Goal: Information Seeking & Learning: Check status

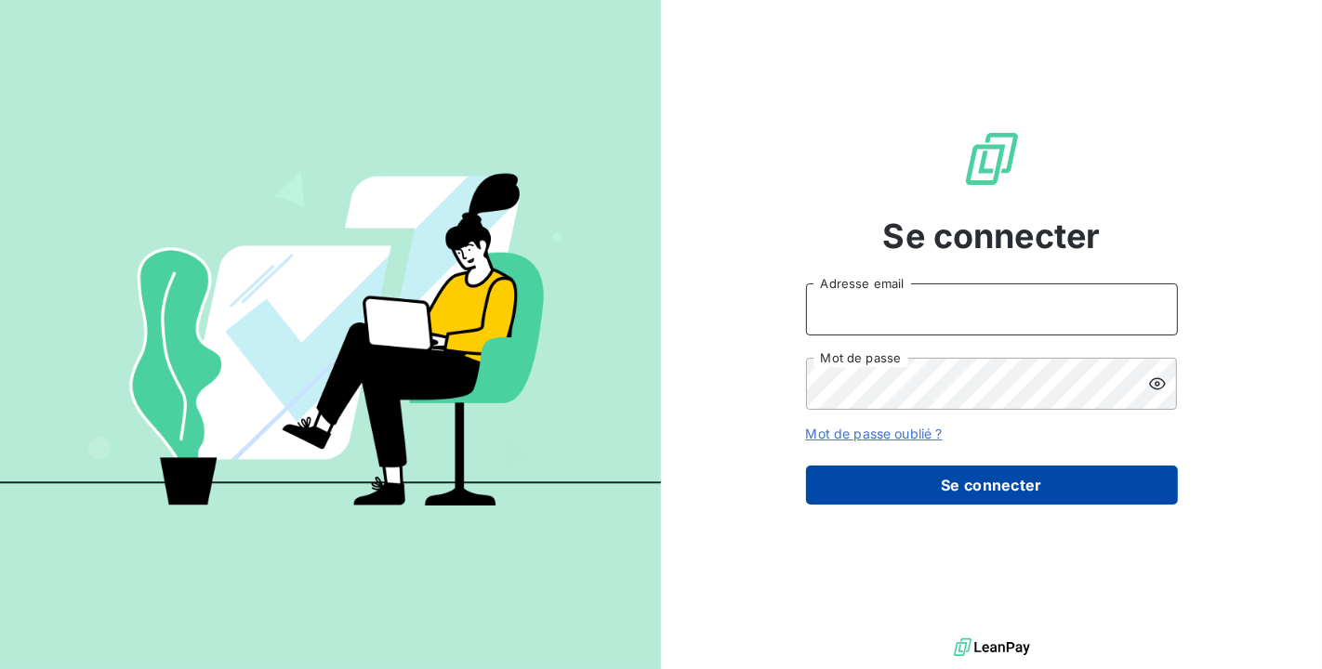
type input "[PERSON_NAME][EMAIL_ADDRESS][DOMAIN_NAME]"
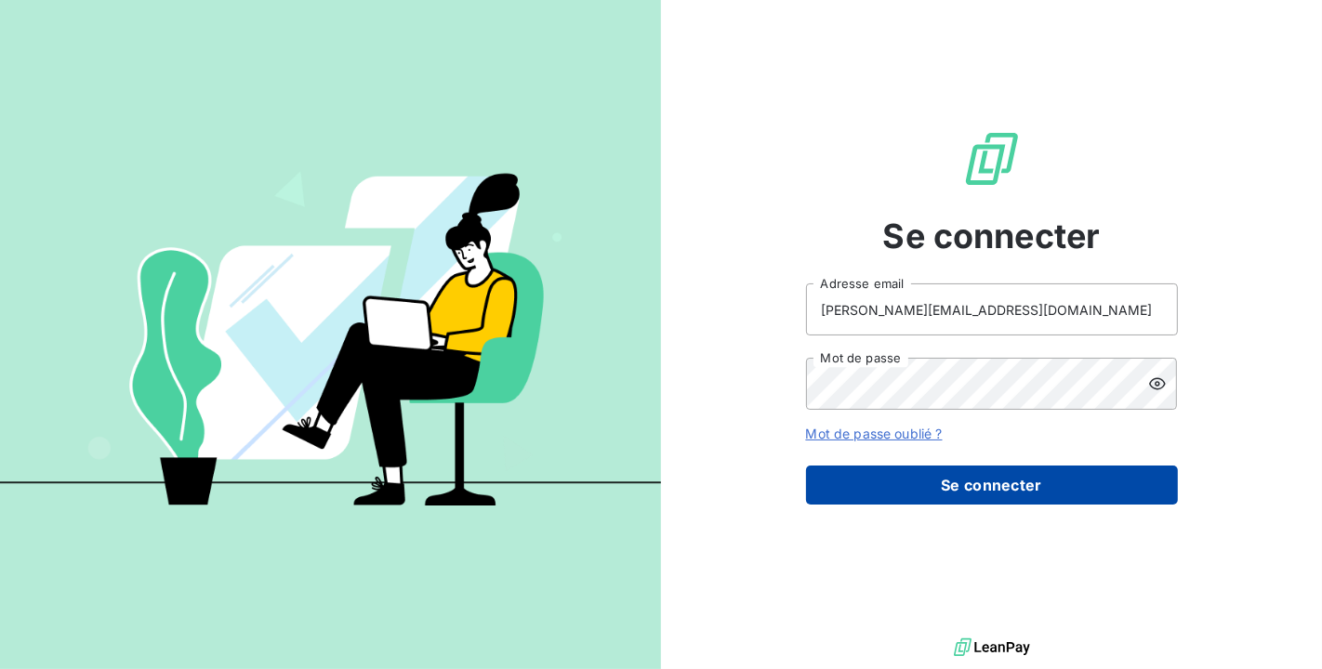
click at [1059, 483] on button "Se connecter" at bounding box center [992, 485] width 372 height 39
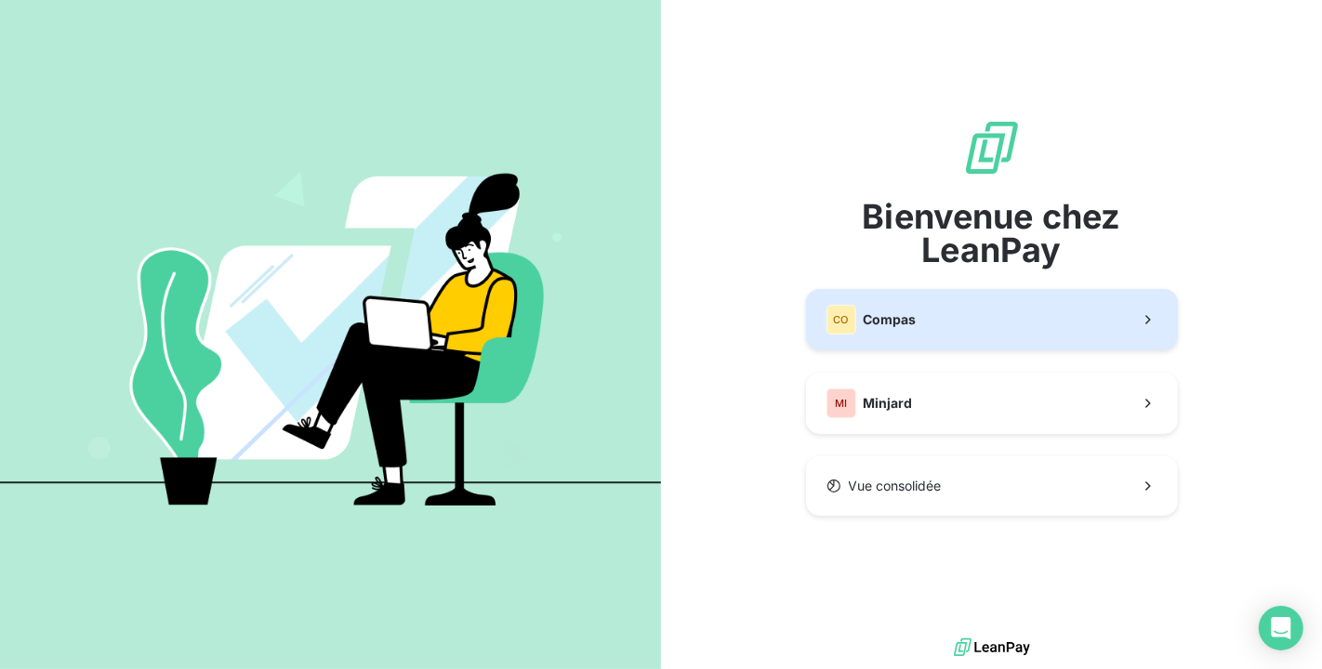
click at [919, 305] on button "CO Compas" at bounding box center [992, 319] width 372 height 61
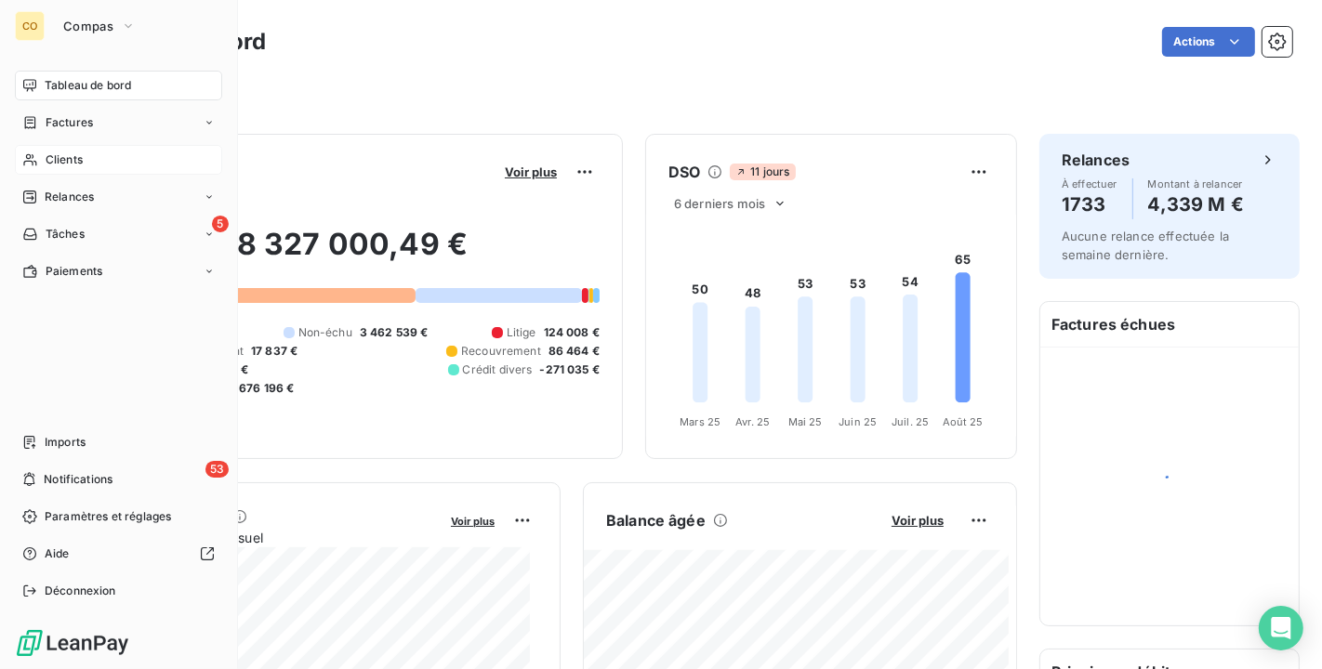
click at [61, 152] on span "Clients" at bounding box center [64, 159] width 37 height 17
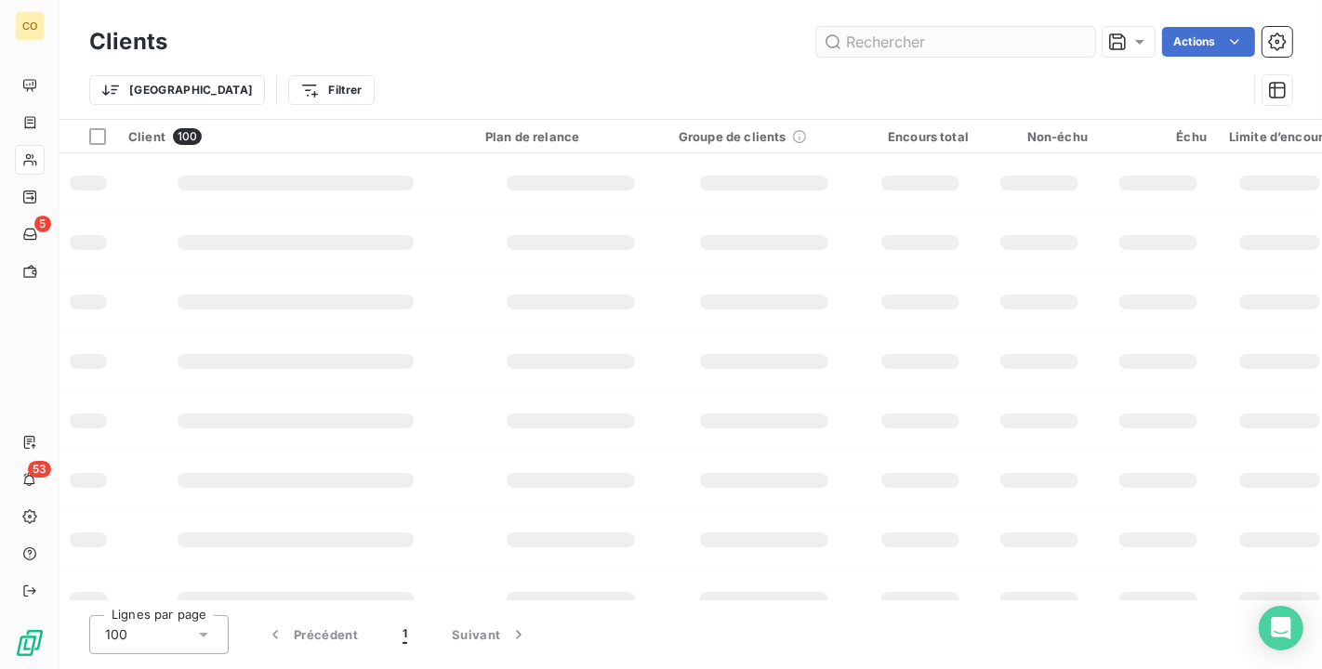
click at [862, 42] on input "text" at bounding box center [955, 42] width 279 height 30
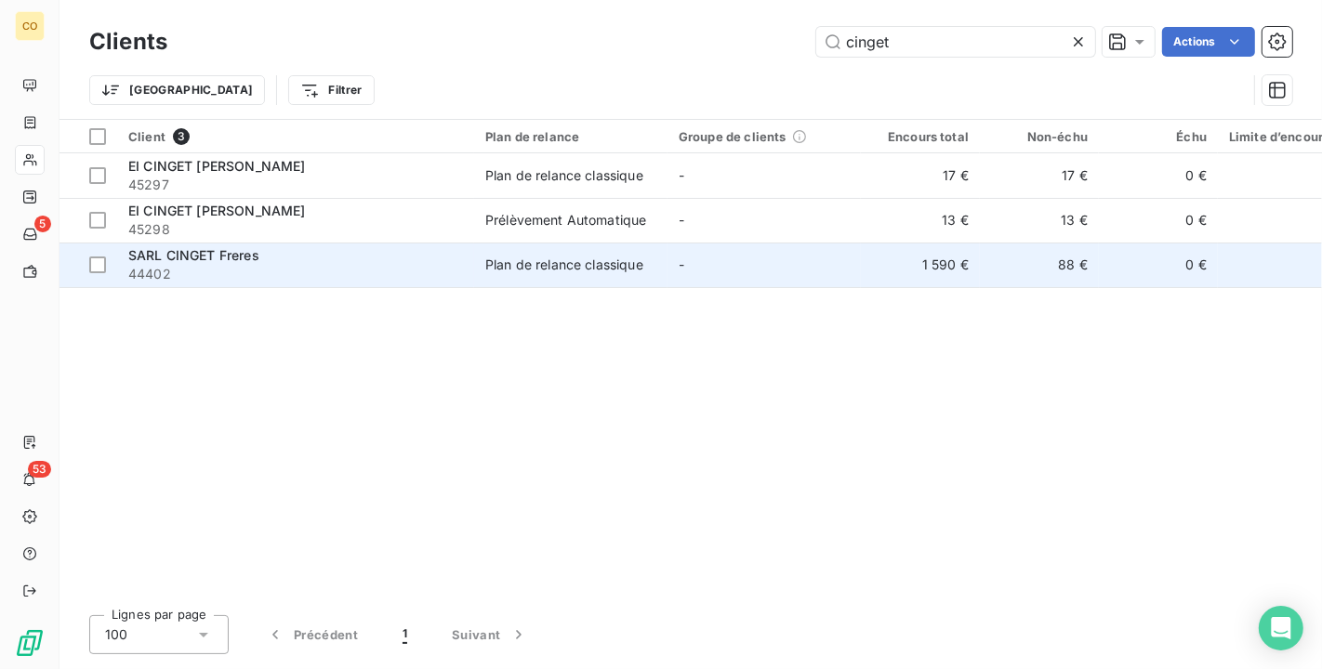
type input "cinget"
click at [480, 253] on td "Plan de relance classique" at bounding box center [570, 265] width 193 height 45
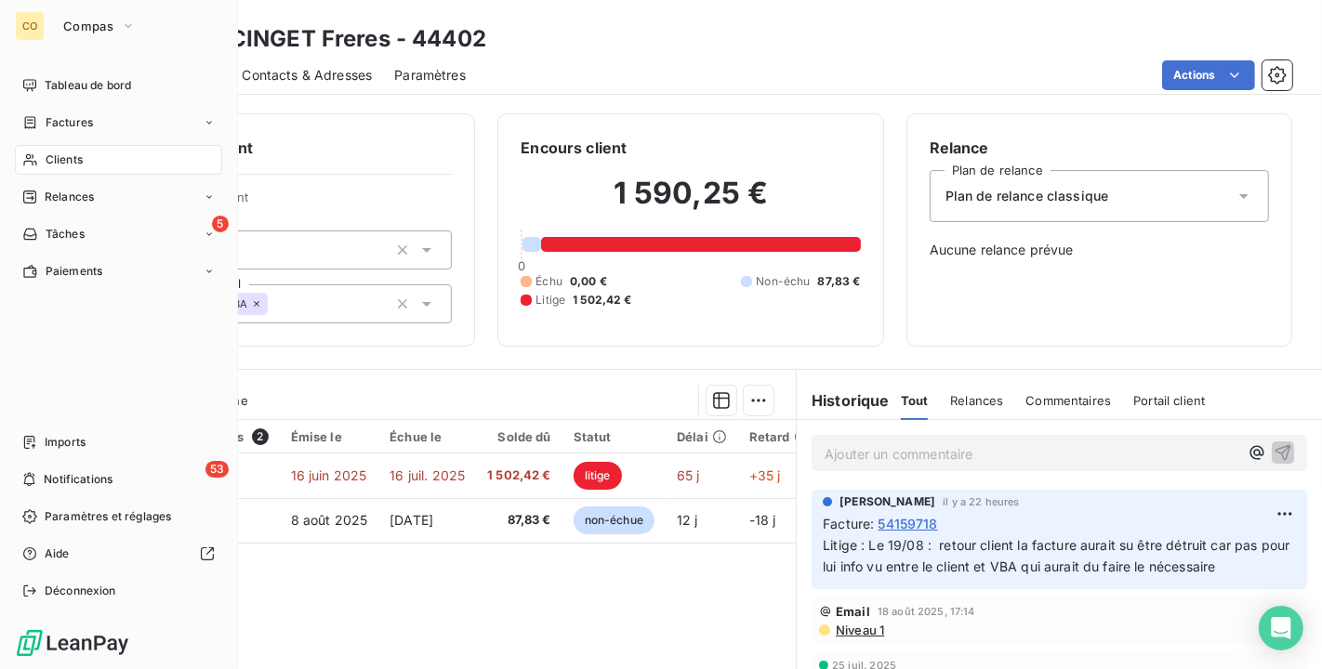
click at [41, 168] on div "Clients" at bounding box center [118, 160] width 207 height 30
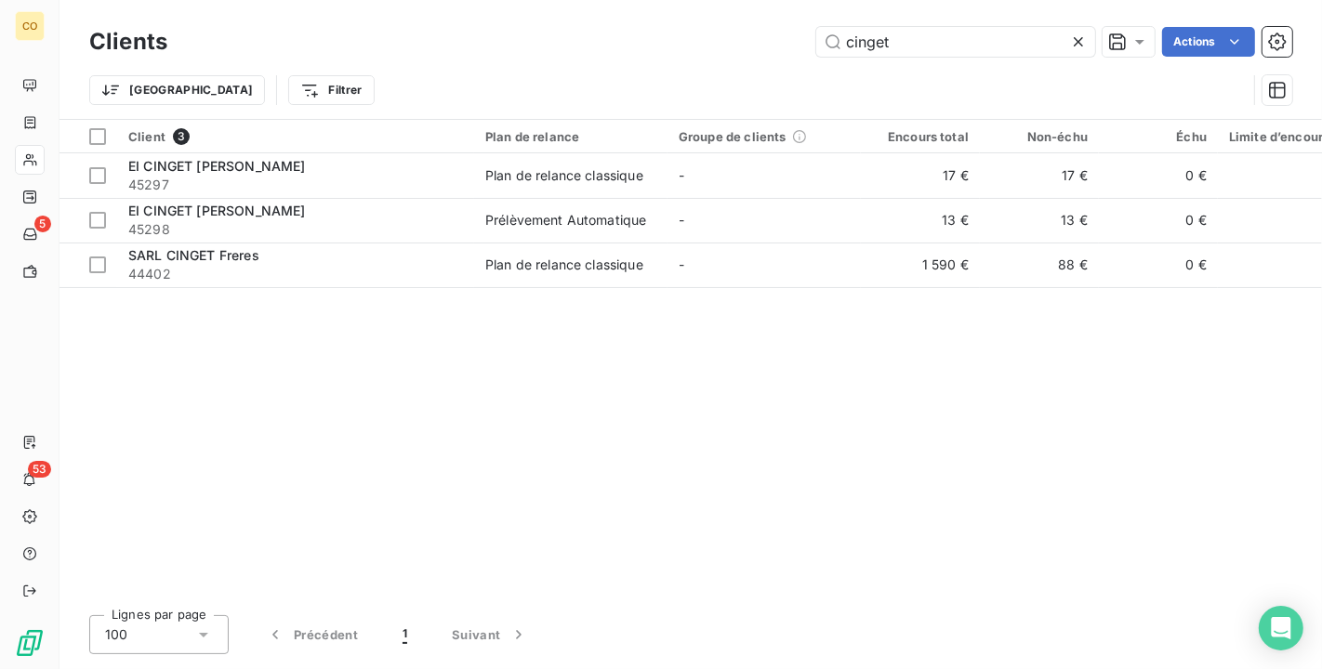
drag, startPoint x: 919, startPoint y: 52, endPoint x: 581, endPoint y: -3, distance: 342.7
click at [581, 0] on html "CO 5 53 Clients cinget Actions Trier Filtrer Client 3 Plan de relance Groupe de…" at bounding box center [661, 334] width 1322 height 669
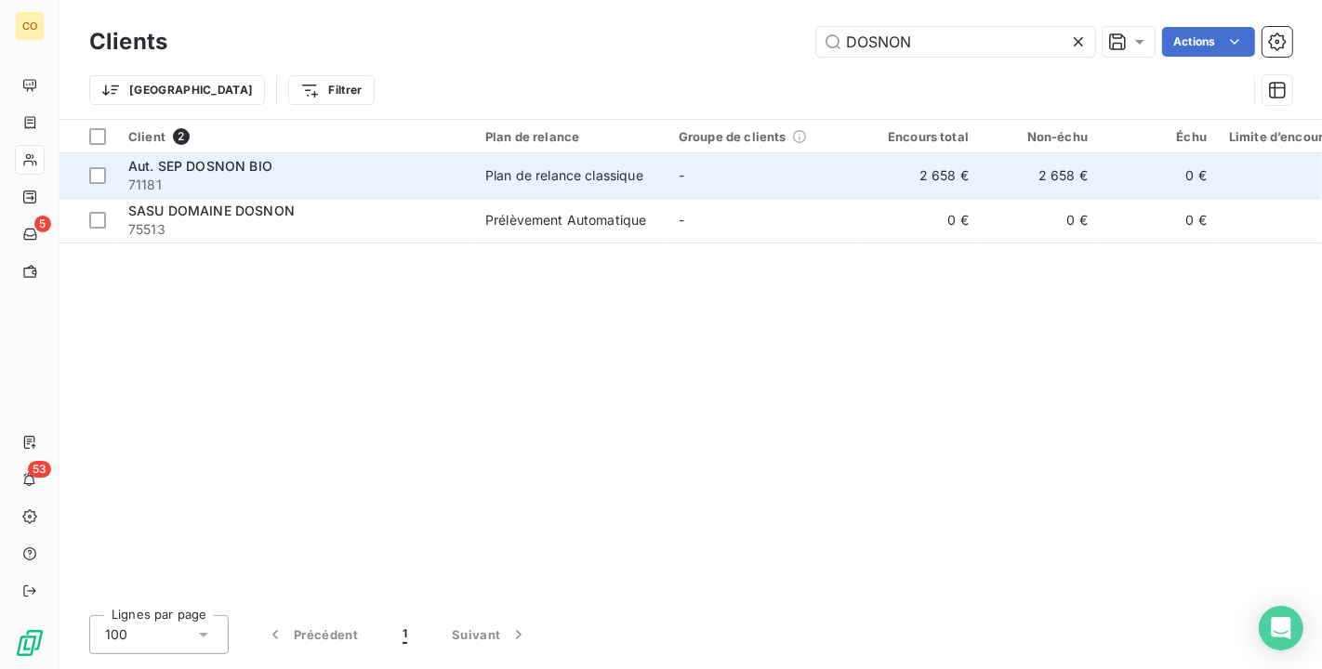
type input "DOSNON"
click at [353, 170] on div "Aut. SEP DOSNON BIO" at bounding box center [295, 166] width 335 height 19
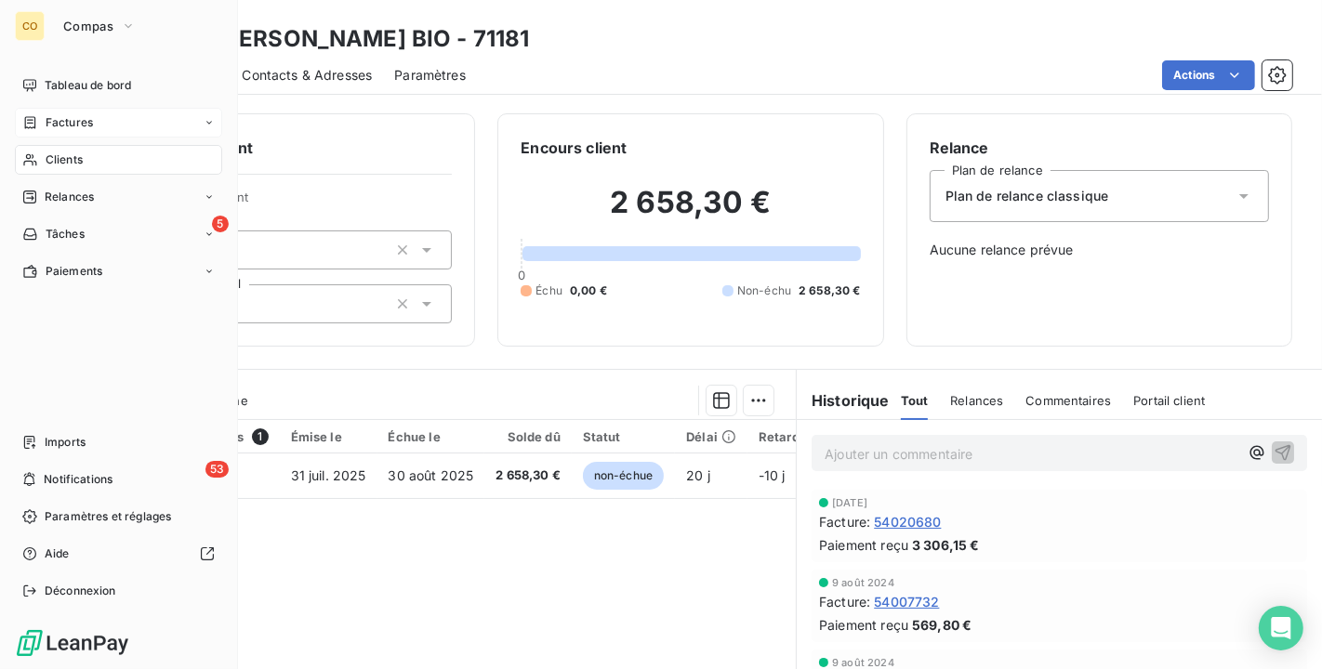
drag, startPoint x: 42, startPoint y: 161, endPoint x: 151, endPoint y: 124, distance: 114.9
click at [42, 161] on div "Clients" at bounding box center [118, 160] width 207 height 30
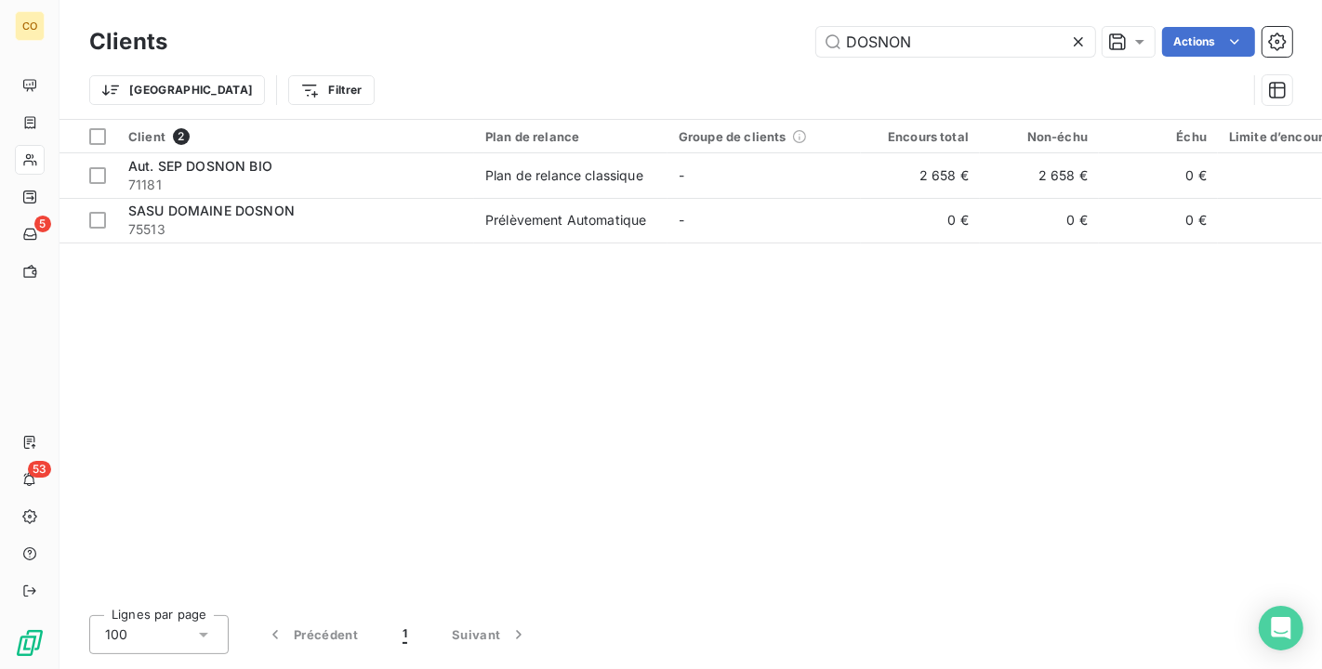
drag, startPoint x: 1008, startPoint y: 47, endPoint x: 616, endPoint y: 39, distance: 392.3
click at [616, 39] on div "DOSNON Actions" at bounding box center [741, 42] width 1102 height 30
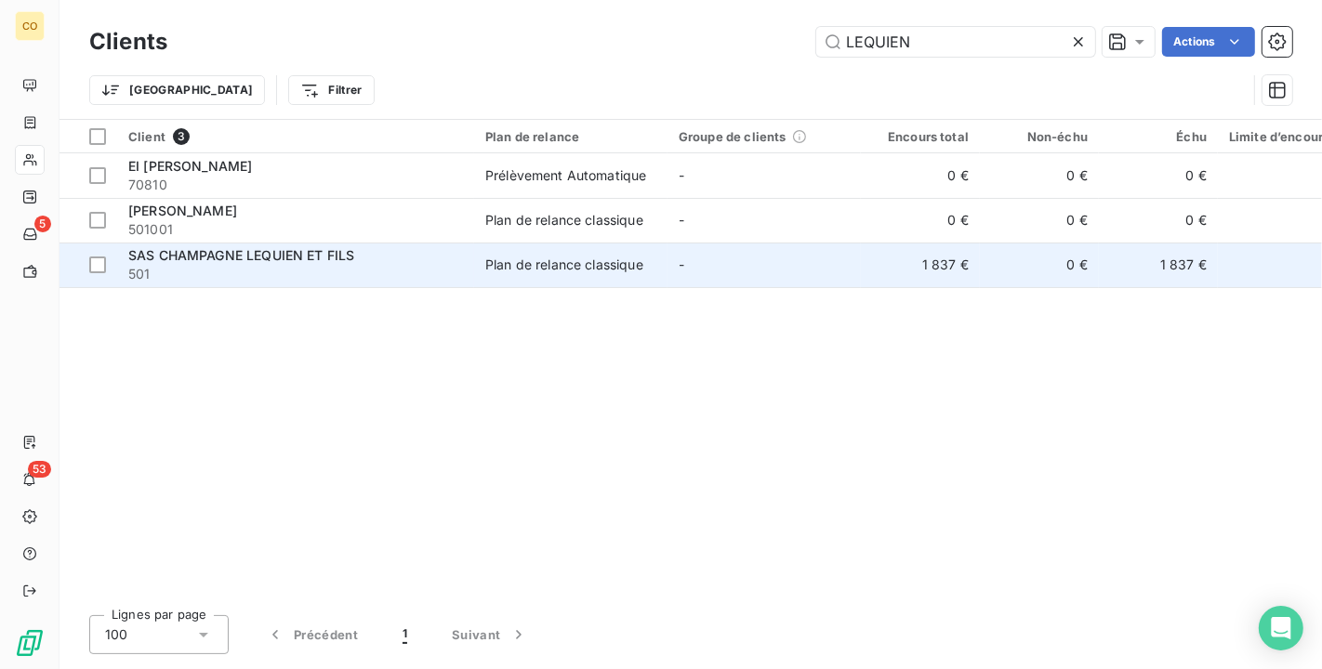
type input "LEQUIEN"
click at [317, 270] on span "501" at bounding box center [295, 274] width 335 height 19
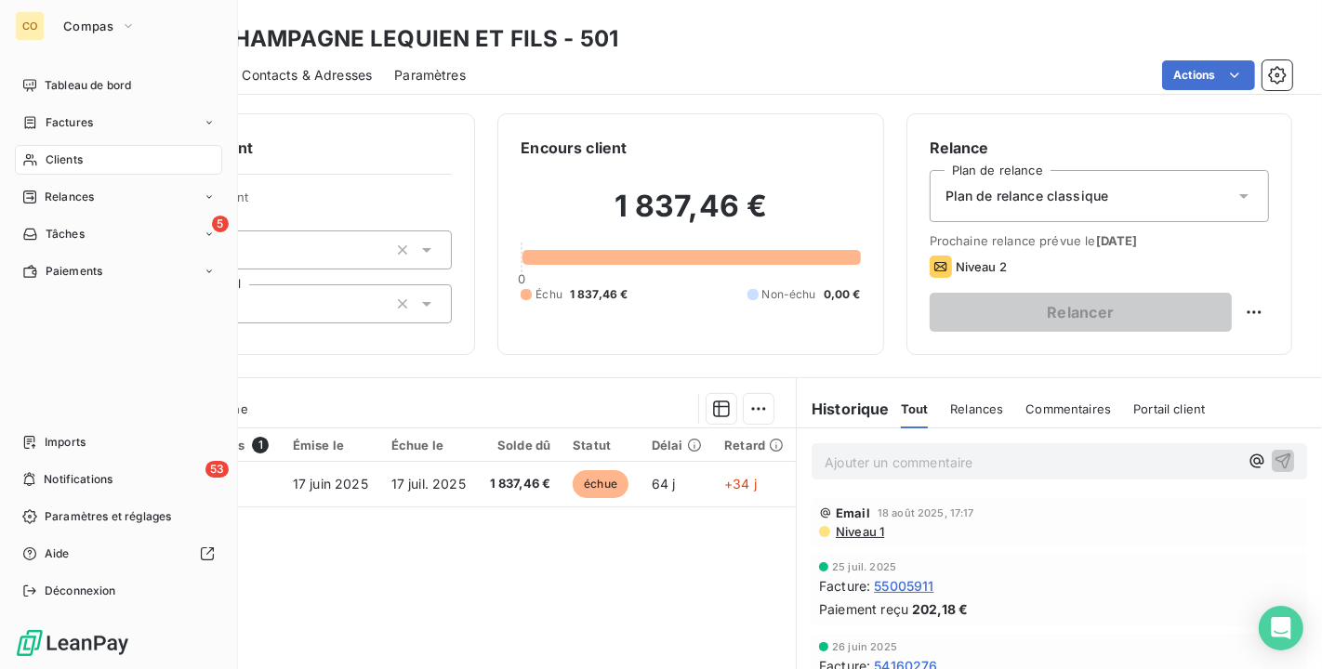
click at [58, 150] on div "Clients" at bounding box center [118, 160] width 207 height 30
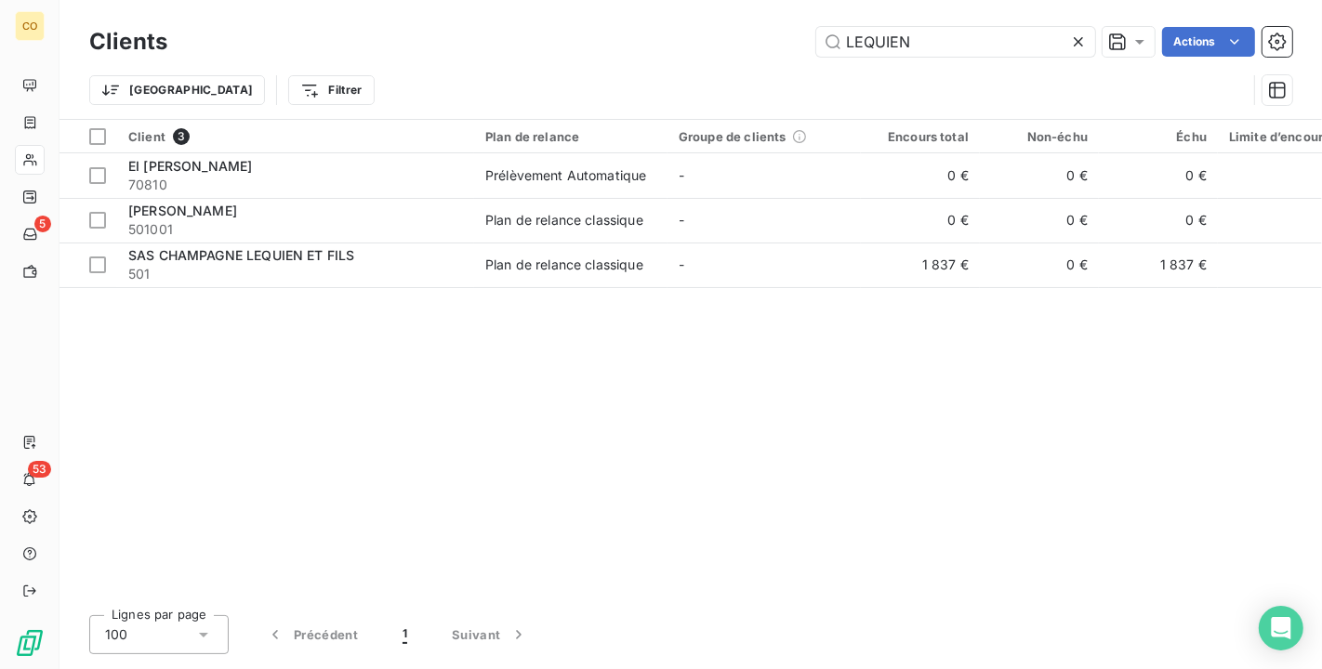
drag, startPoint x: 958, startPoint y: 29, endPoint x: 558, endPoint y: 18, distance: 400.7
click at [558, 18] on div "Clients LEQUIEN Actions Trier Filtrer" at bounding box center [690, 59] width 1262 height 119
click at [988, 43] on input "LEQUIEN" at bounding box center [955, 42] width 279 height 30
drag, startPoint x: 988, startPoint y: 43, endPoint x: 813, endPoint y: 43, distance: 174.7
click at [813, 43] on div "LEQUIEN Actions" at bounding box center [741, 42] width 1102 height 30
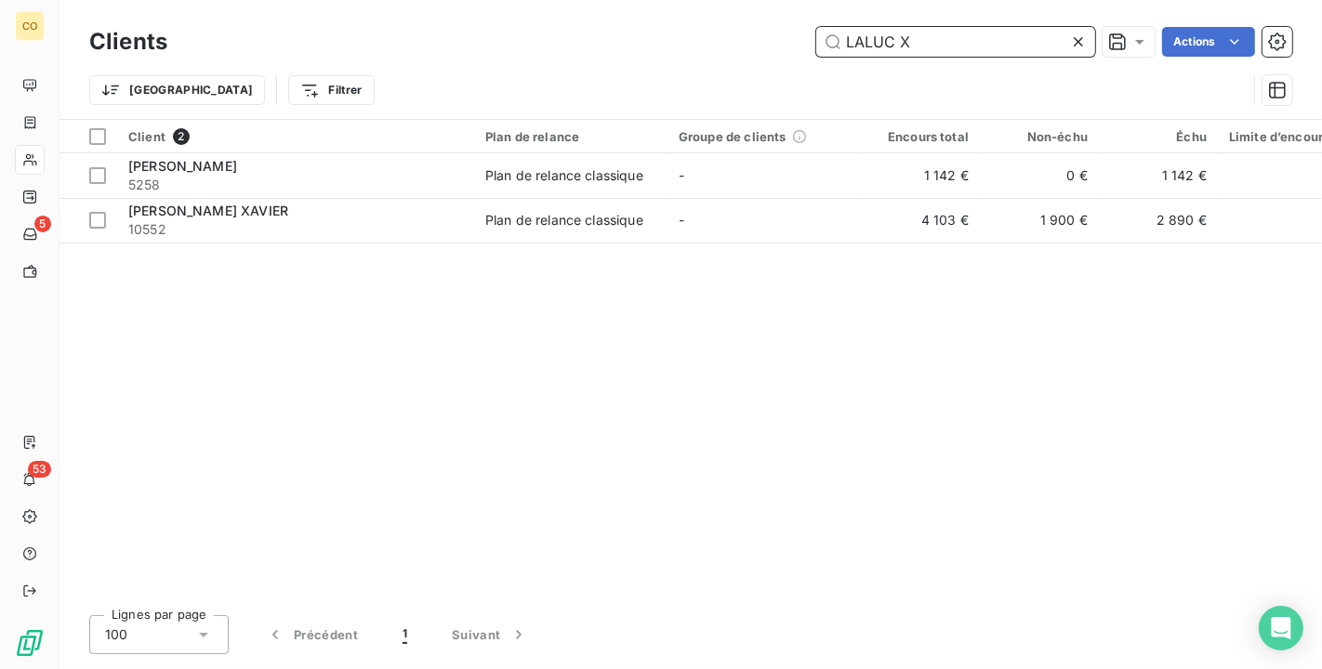
type input "LALUC X"
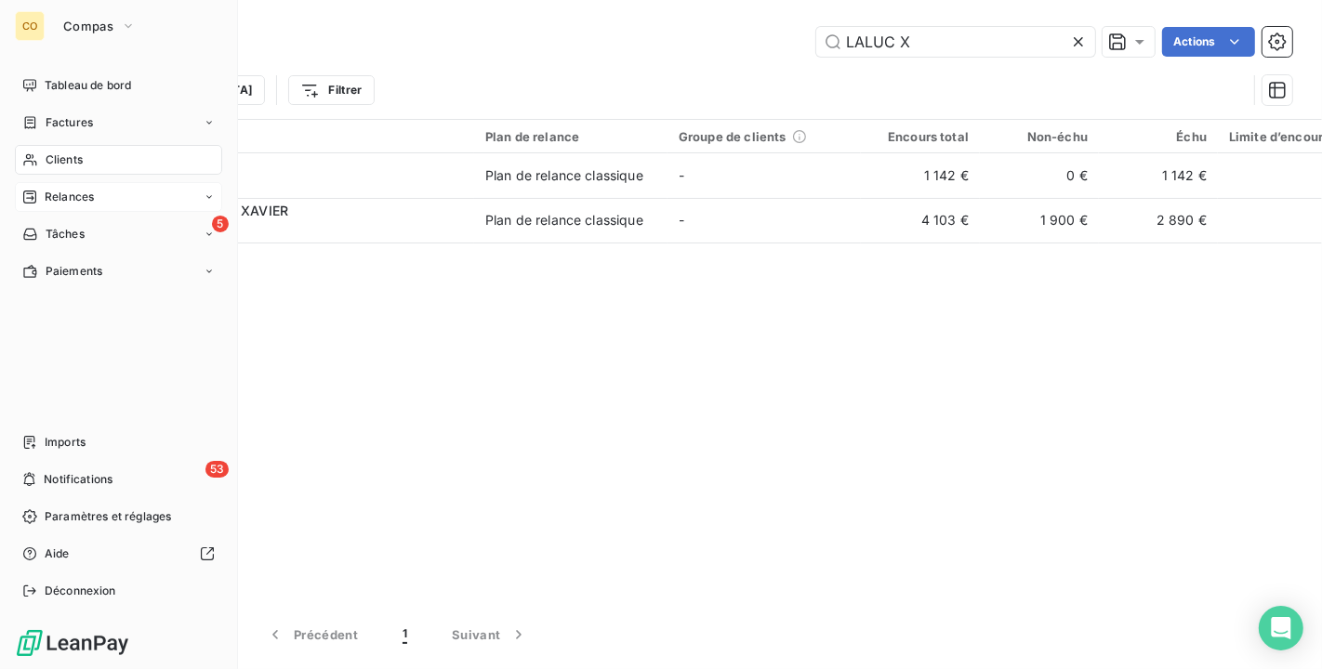
click at [72, 191] on span "Relances" at bounding box center [69, 197] width 49 height 17
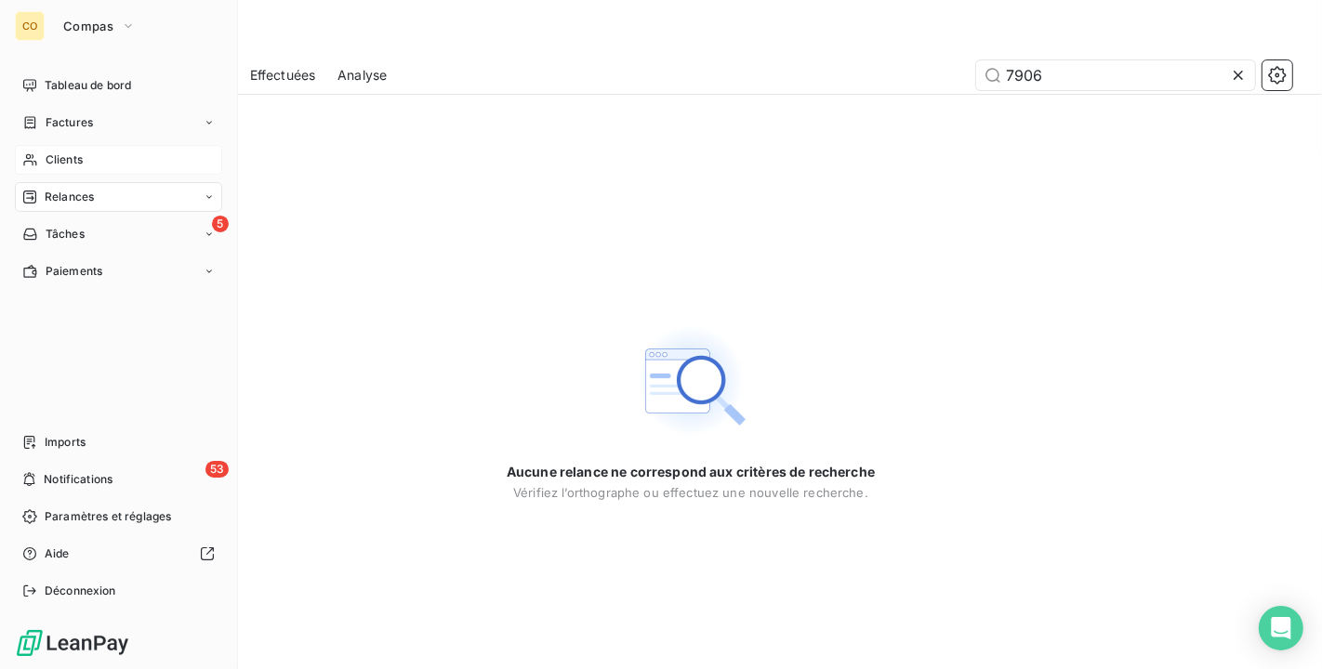
click at [50, 153] on span "Clients" at bounding box center [64, 159] width 37 height 17
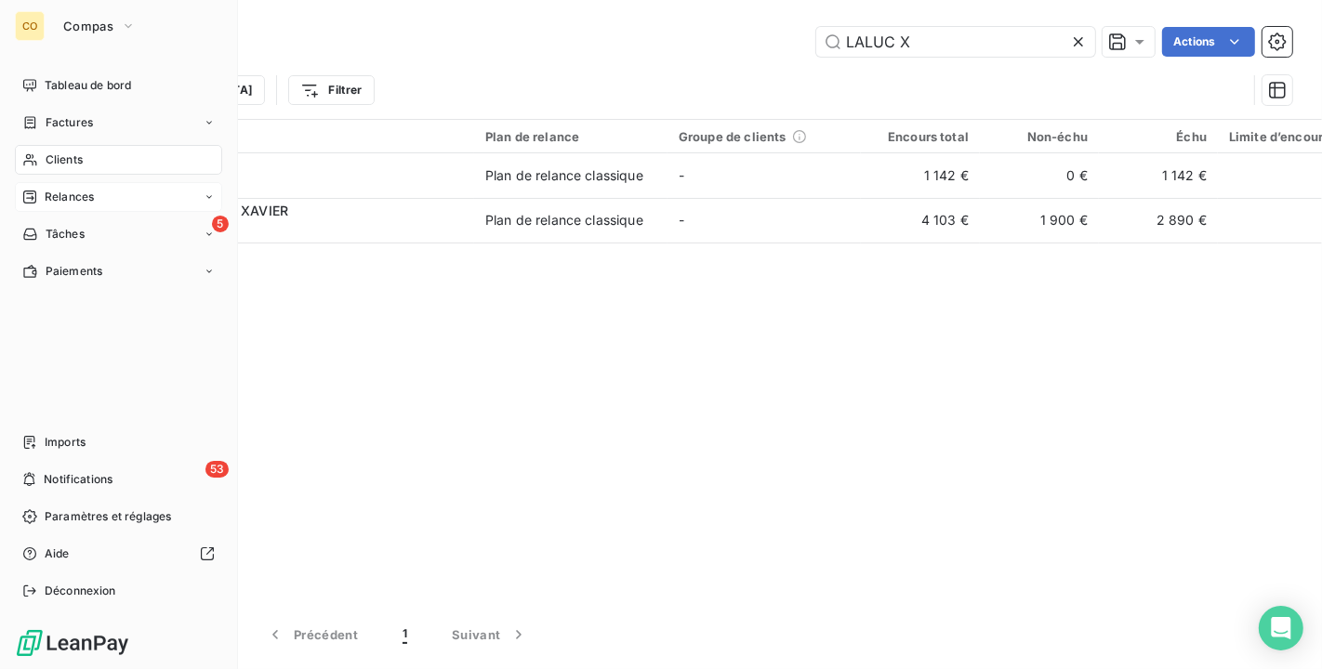
click at [63, 194] on span "Relances" at bounding box center [69, 197] width 49 height 17
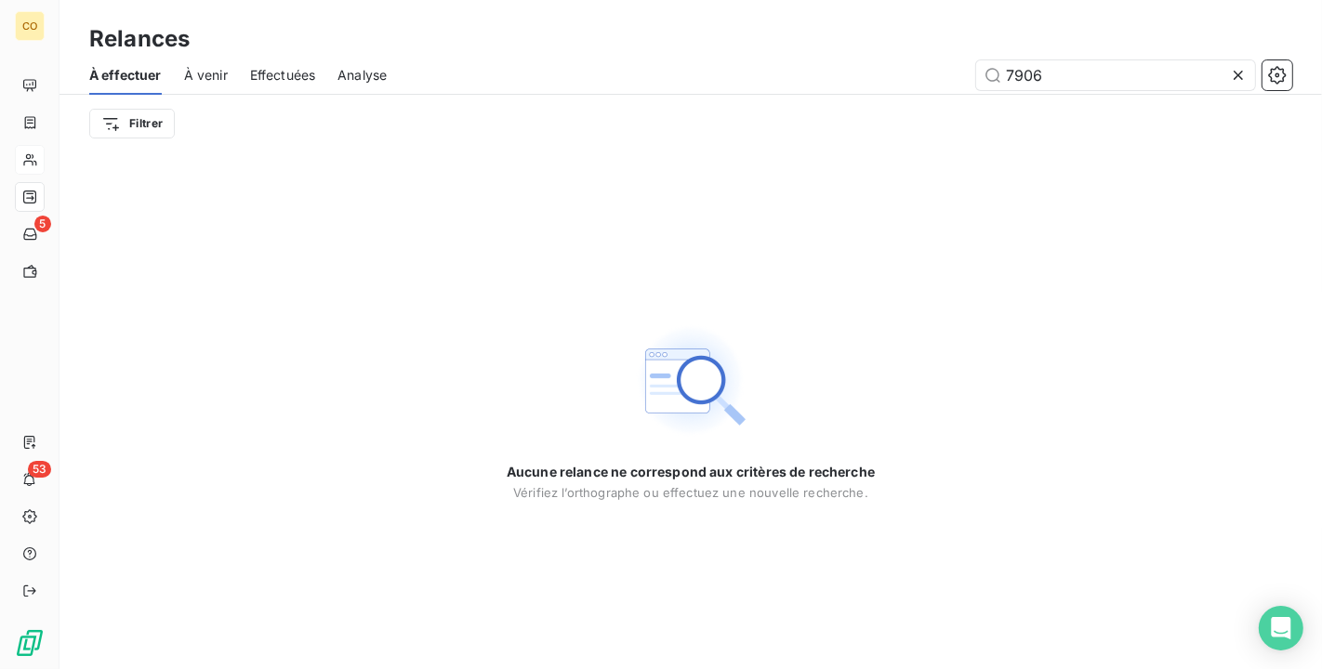
click at [1229, 83] on icon at bounding box center [1238, 75] width 19 height 19
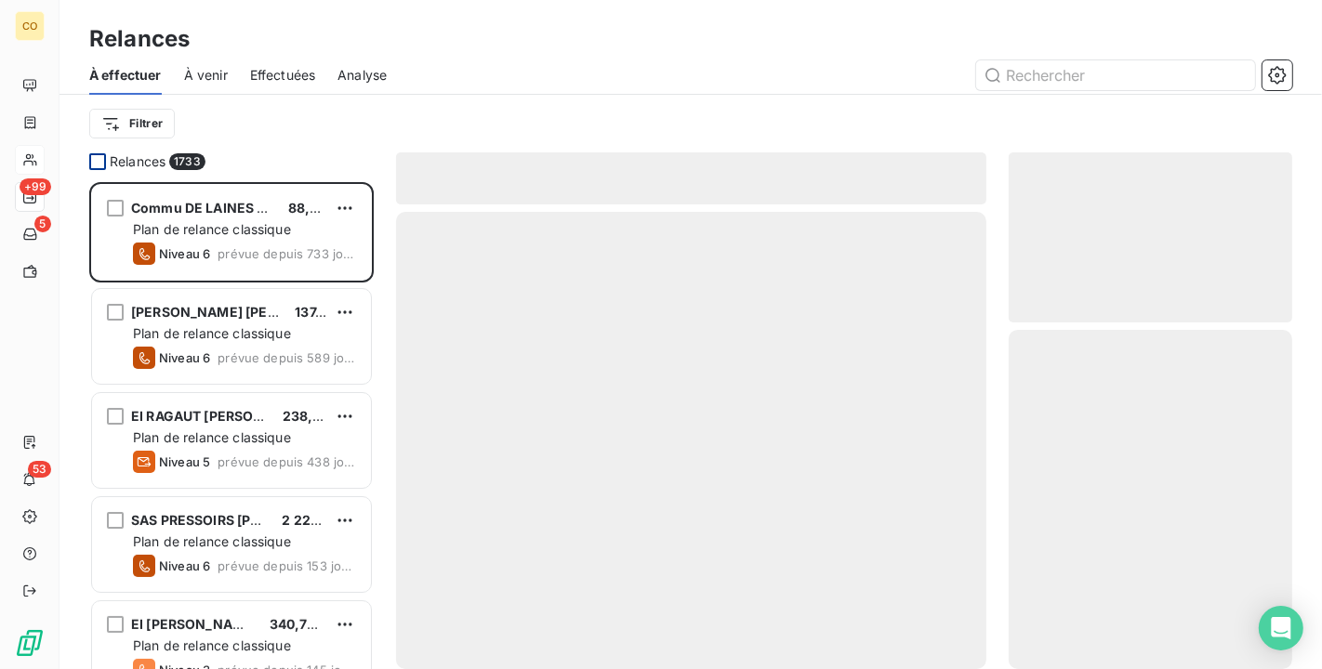
scroll to position [471, 268]
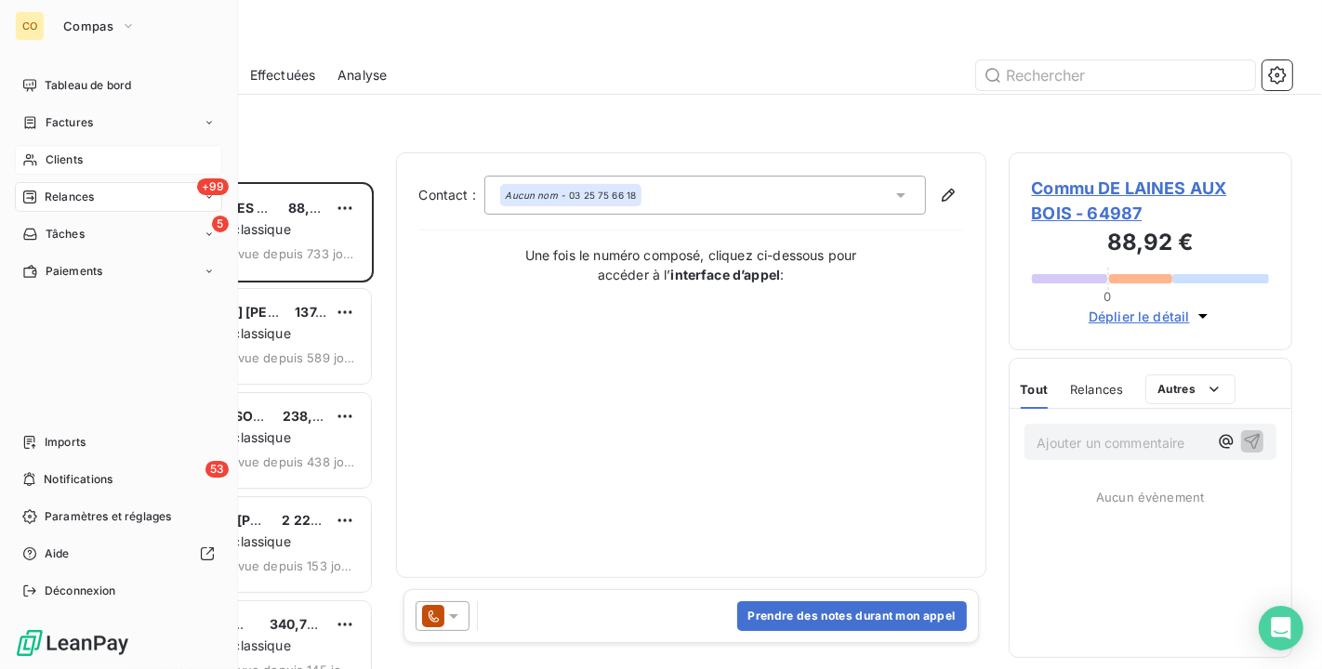
click at [66, 163] on span "Clients" at bounding box center [64, 159] width 37 height 17
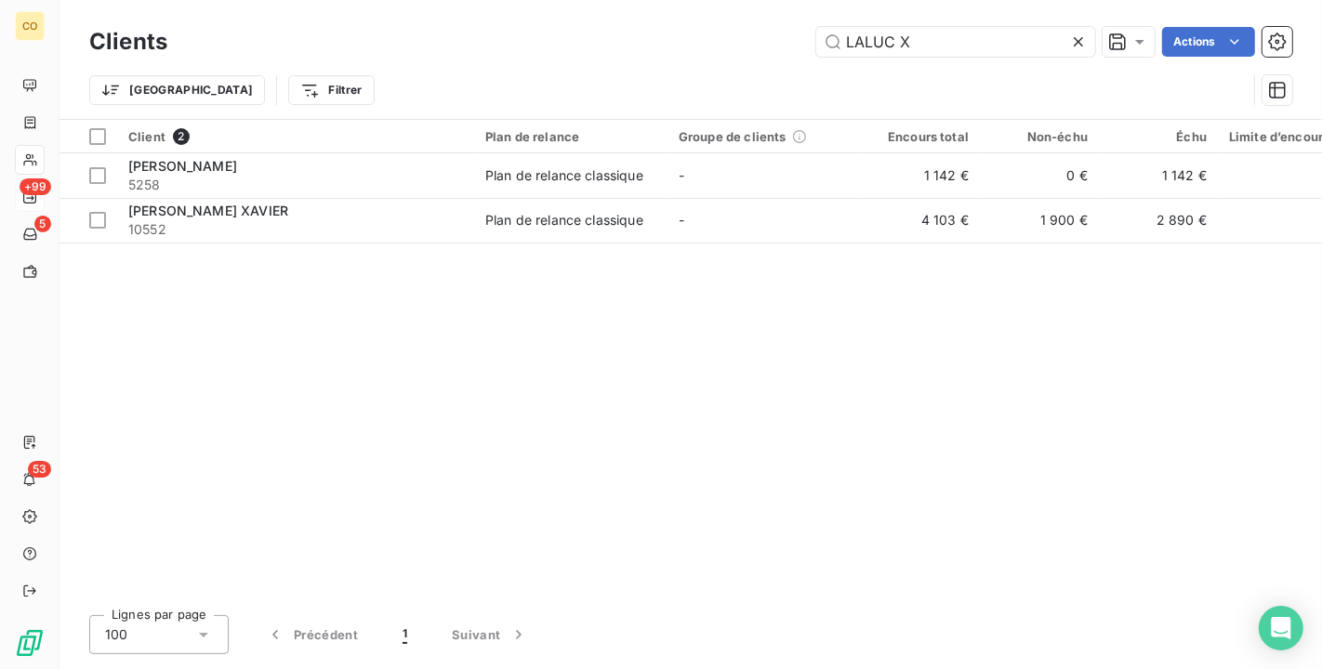
drag, startPoint x: 966, startPoint y: 47, endPoint x: 362, endPoint y: -27, distance: 608.6
click at [362, 0] on html "CO +99 5 53 Clients LALUC X Actions Trier Filtrer Client 2 Plan de relance Grou…" at bounding box center [661, 334] width 1322 height 669
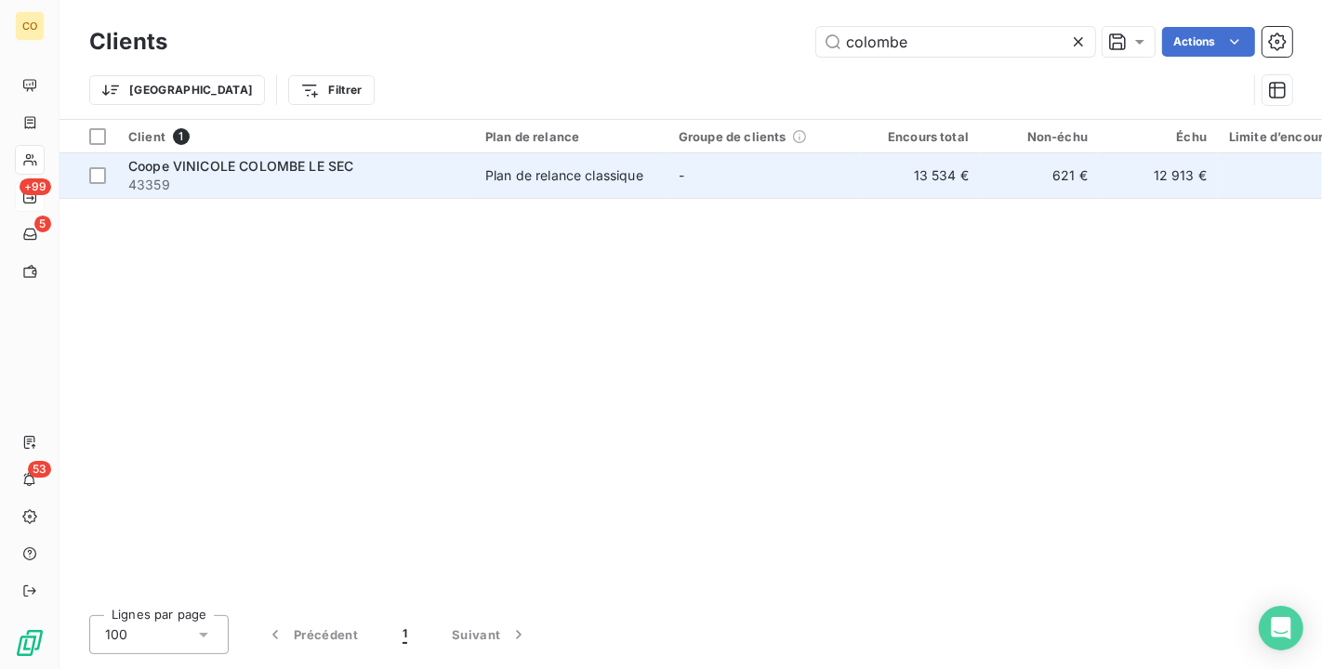
type input "colombe"
click at [382, 188] on span "43359" at bounding box center [295, 185] width 335 height 19
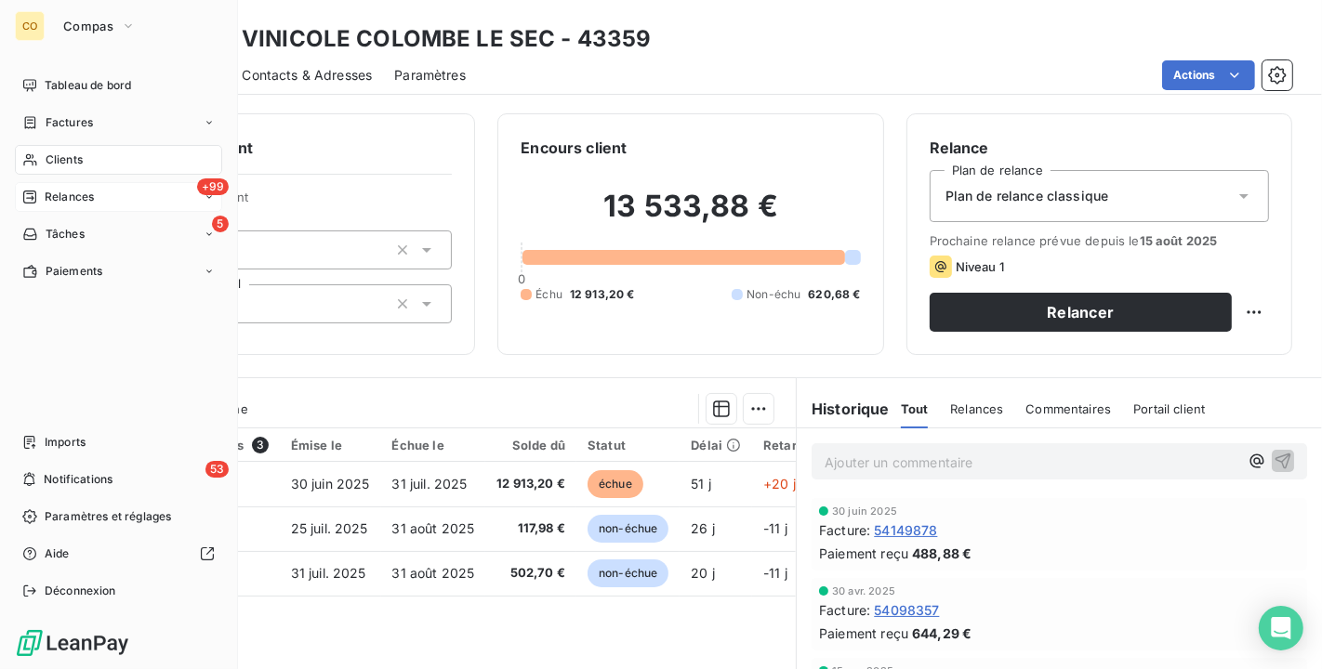
click at [23, 168] on div "Clients" at bounding box center [118, 160] width 207 height 30
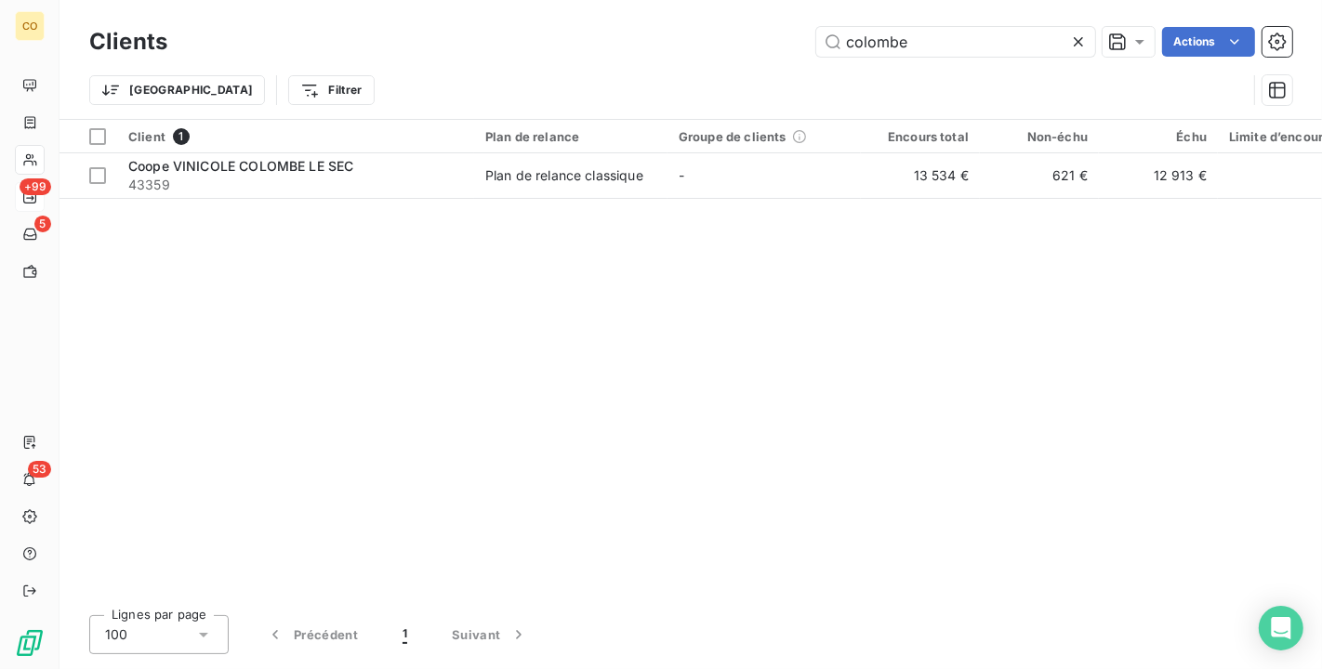
drag, startPoint x: 939, startPoint y: 48, endPoint x: 546, endPoint y: 5, distance: 394.6
click at [546, 5] on div "Clients colombe Actions Trier Filtrer" at bounding box center [690, 59] width 1262 height 119
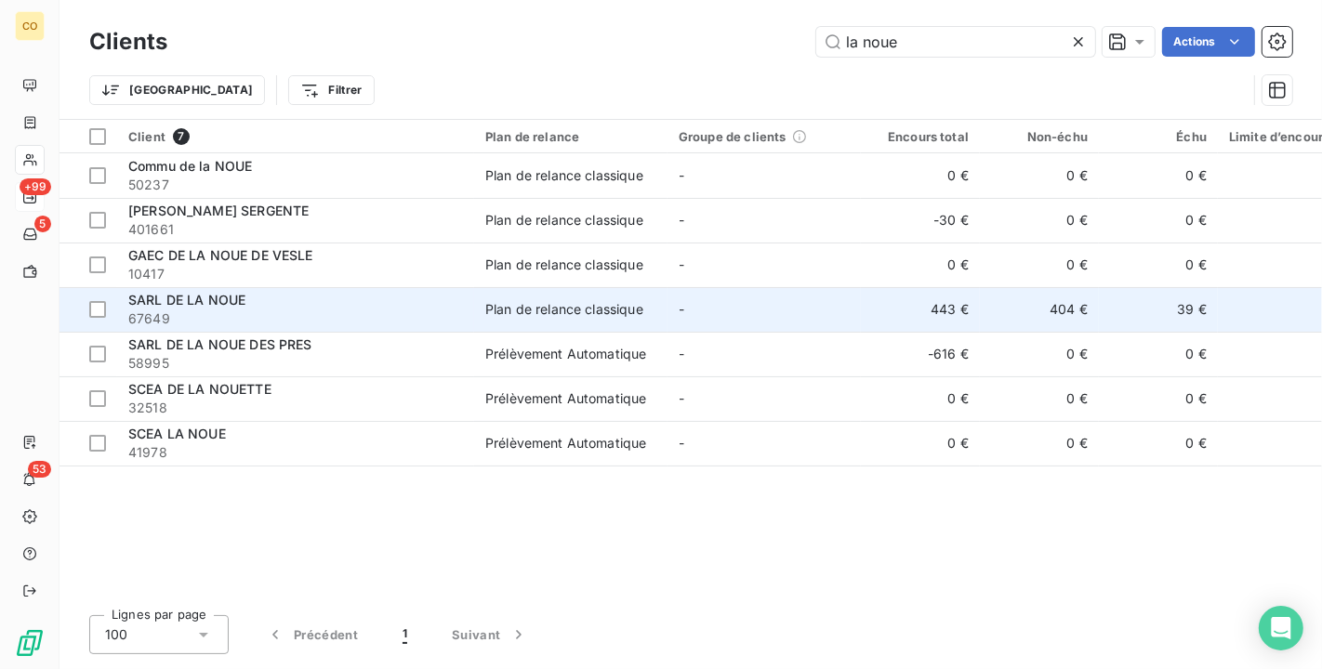
type input "la noue"
click at [389, 296] on div "SARL DE LA NOUE" at bounding box center [295, 300] width 335 height 19
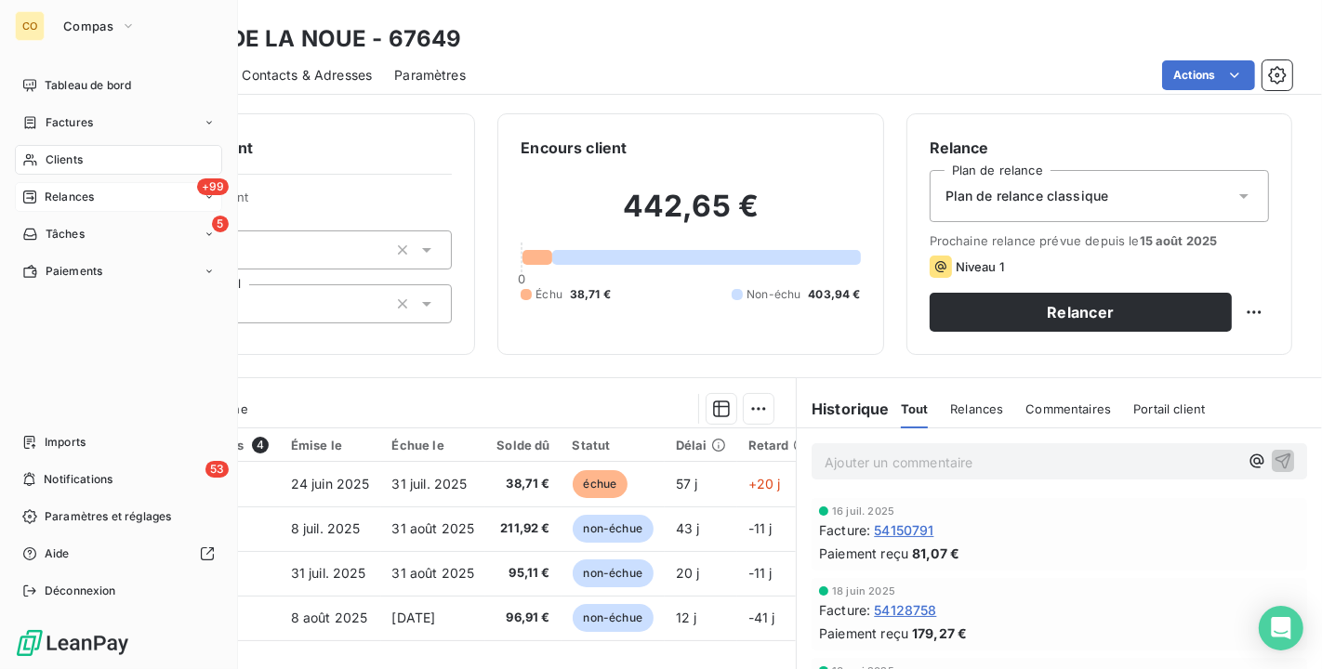
click at [37, 148] on div "Clients" at bounding box center [118, 160] width 207 height 30
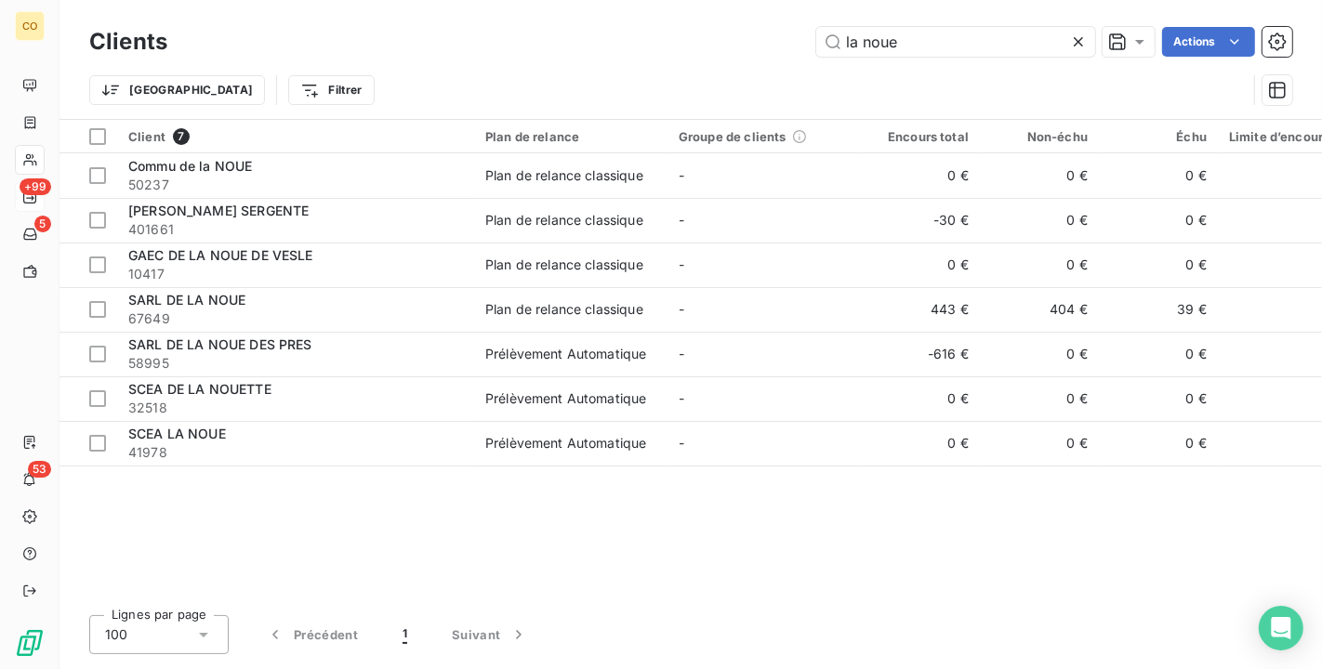
drag, startPoint x: 942, startPoint y: 39, endPoint x: 685, endPoint y: -1, distance: 260.5
click at [685, 0] on html "CO +99 5 53 Clients la noue Actions Trier Filtrer Client 7 Plan de relance Grou…" at bounding box center [661, 334] width 1322 height 669
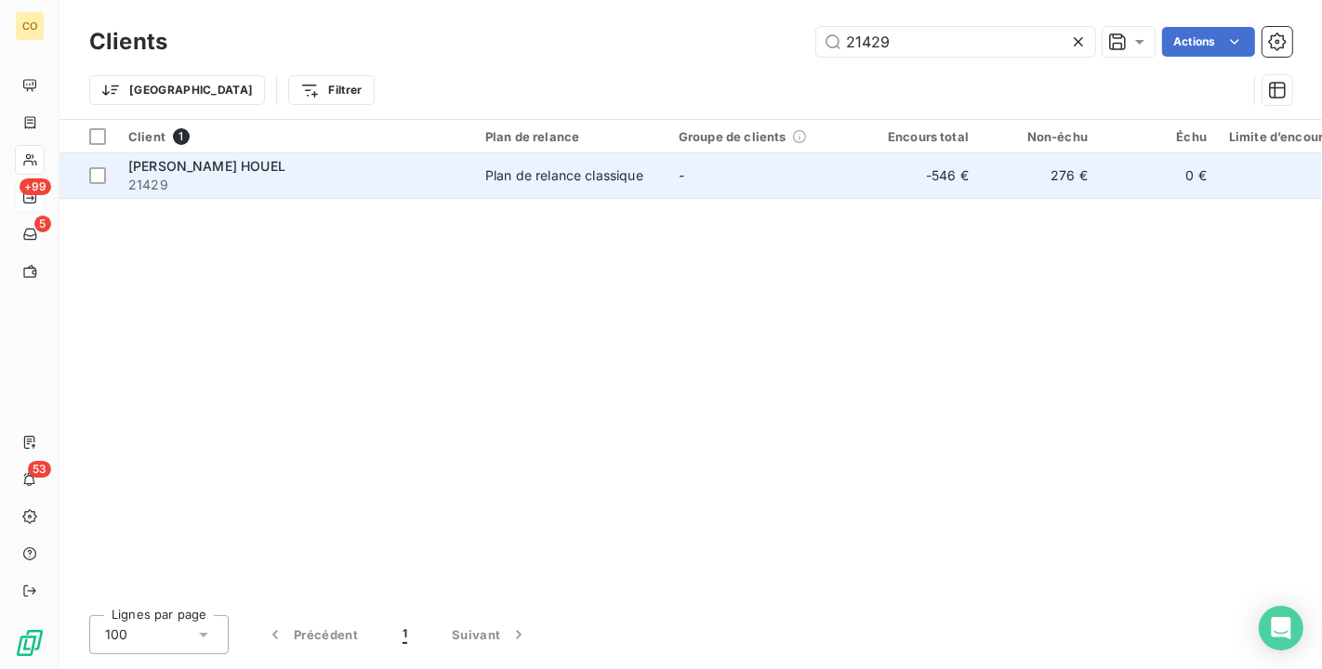
type input "21429"
click at [704, 161] on td "-" at bounding box center [763, 175] width 193 height 45
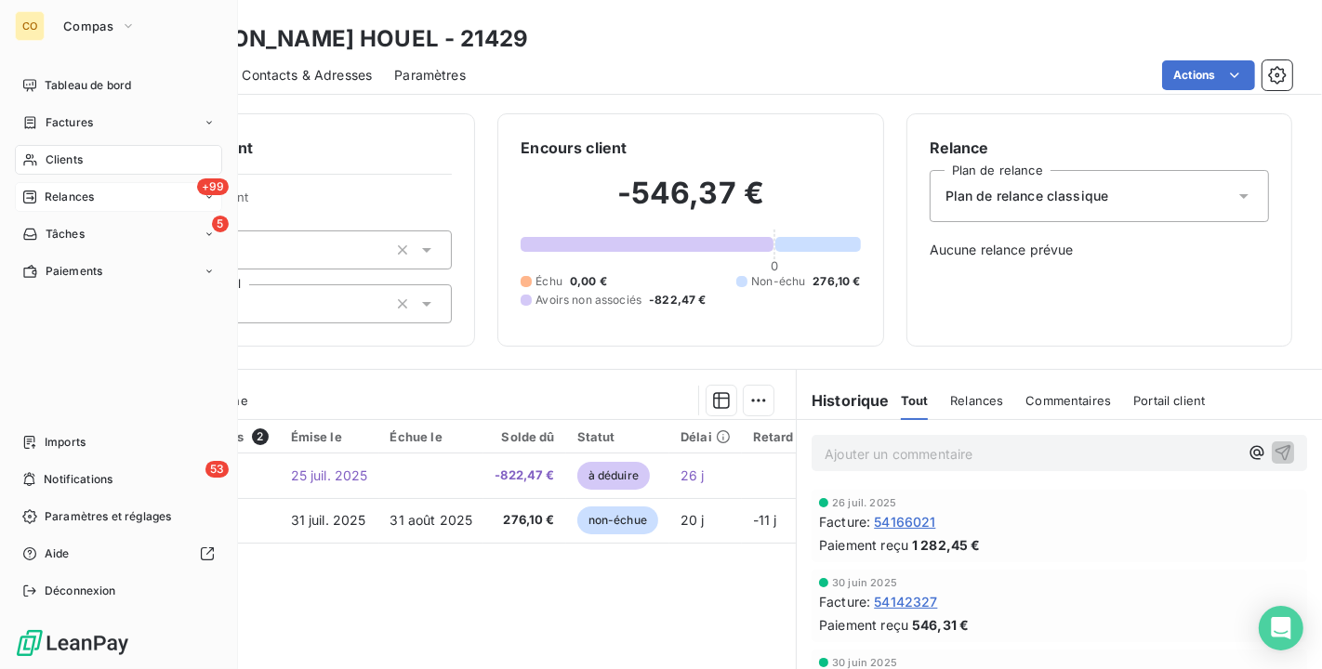
click at [51, 164] on span "Clients" at bounding box center [64, 159] width 37 height 17
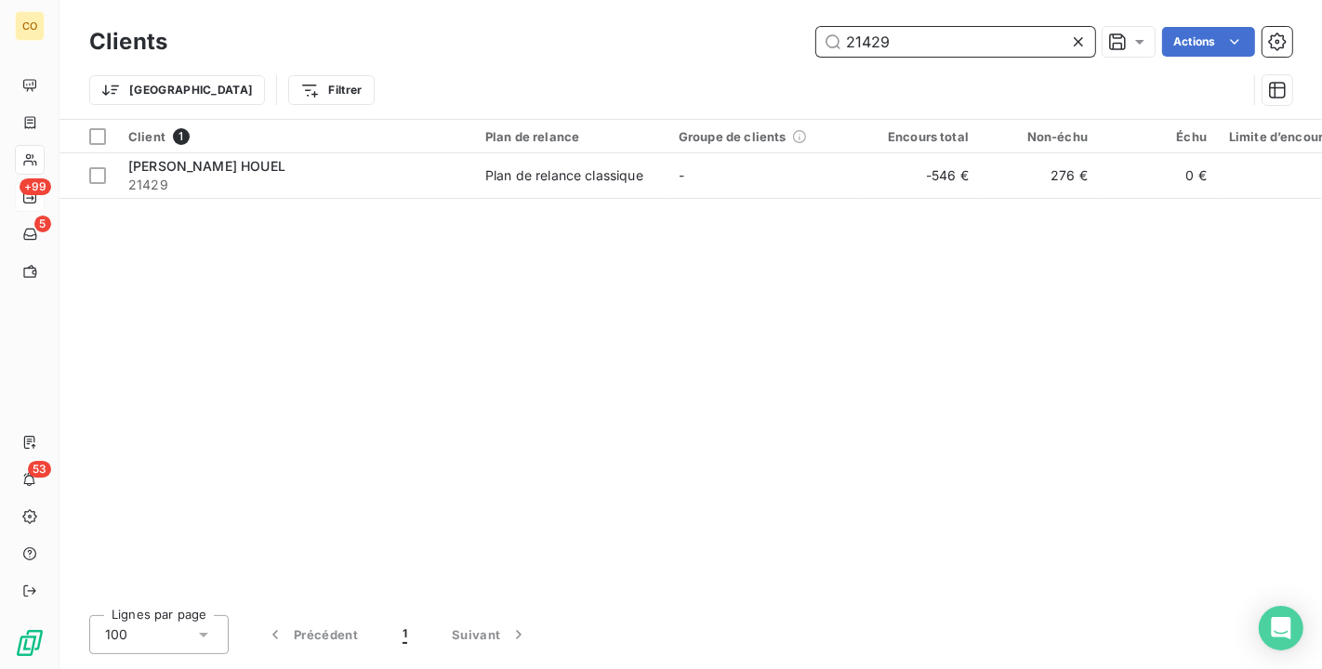
drag, startPoint x: 923, startPoint y: 46, endPoint x: 777, endPoint y: 37, distance: 146.1
click at [777, 37] on div "21429 Actions" at bounding box center [741, 42] width 1102 height 30
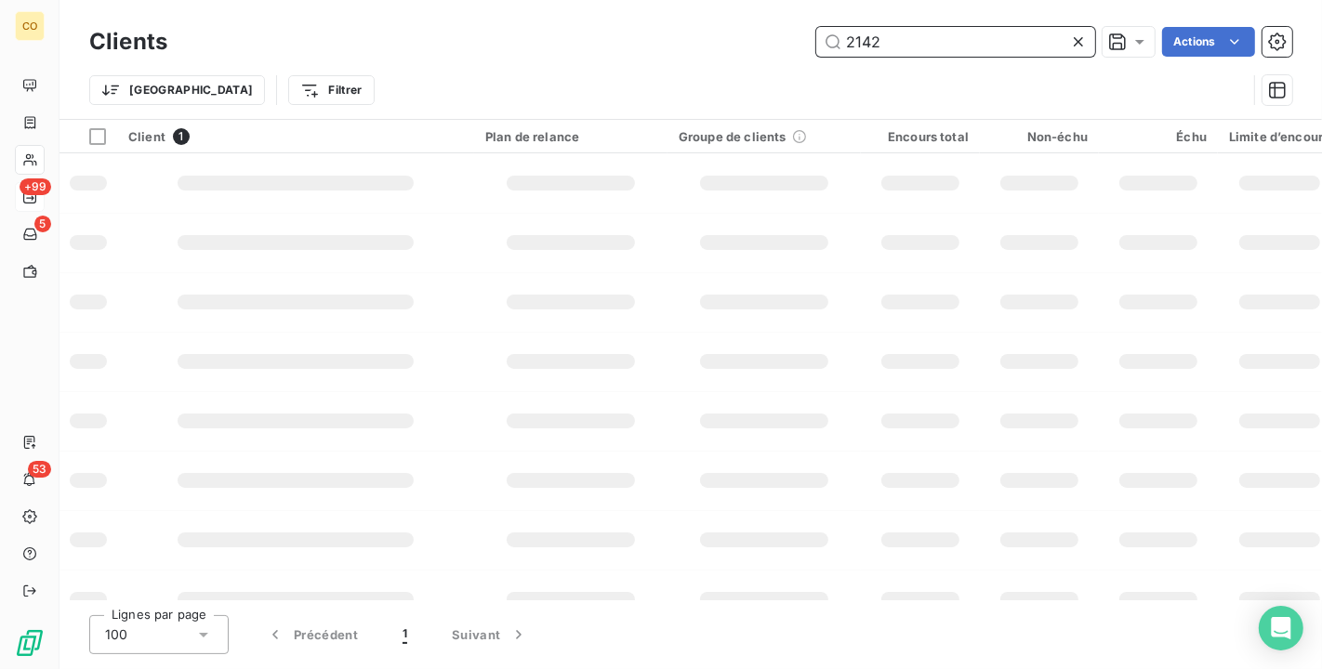
type input "21429"
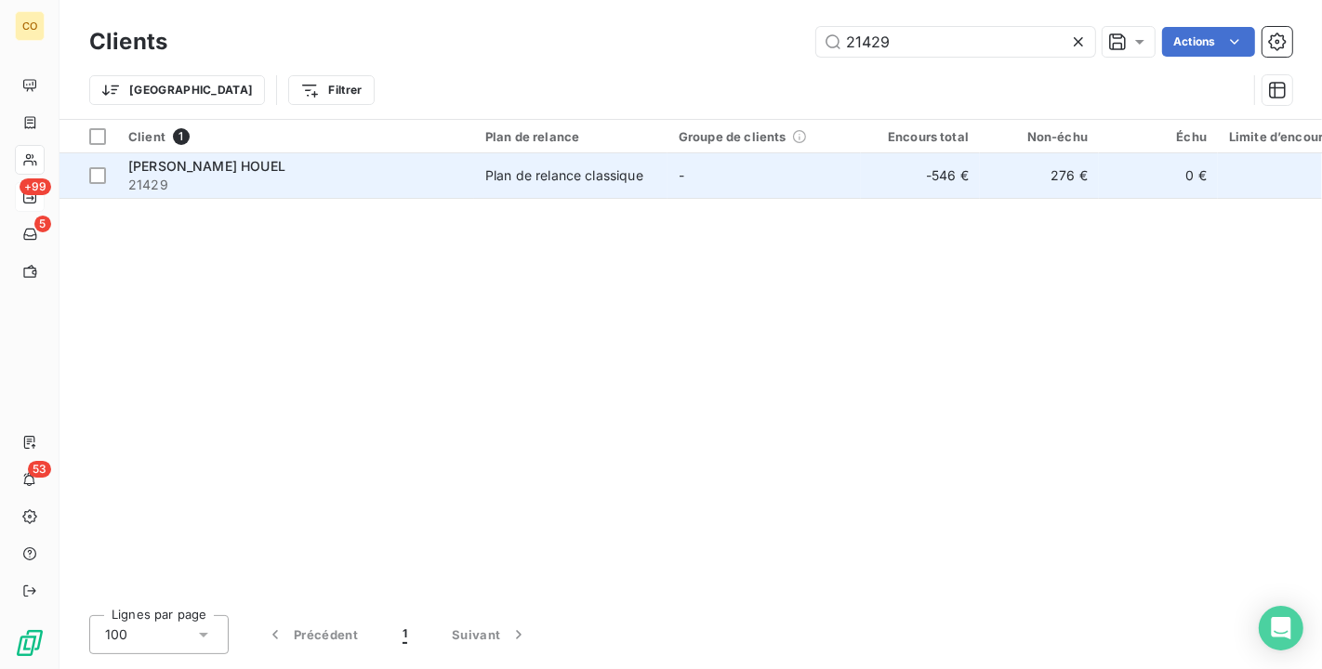
click at [714, 188] on td "-" at bounding box center [763, 175] width 193 height 45
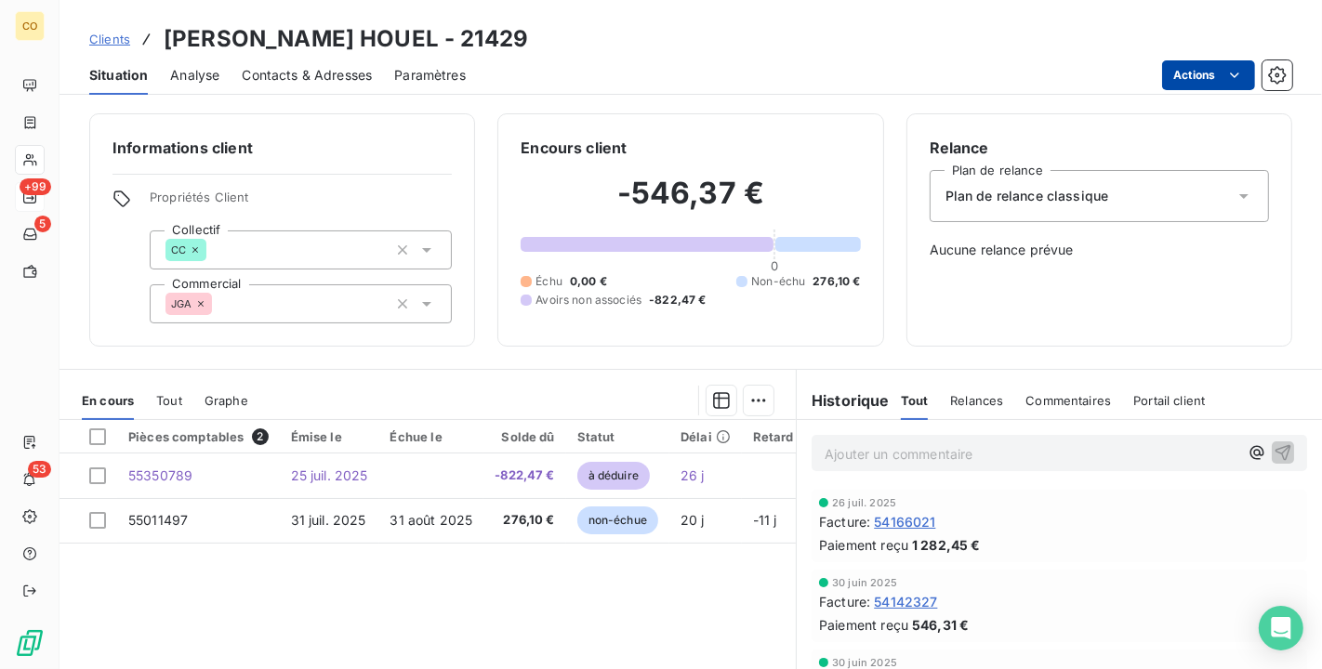
click at [1215, 76] on html "CO +99 5 53 Clients [PERSON_NAME] HOUEL - 21429 Situation Analyse Contacts & Ad…" at bounding box center [661, 334] width 1322 height 669
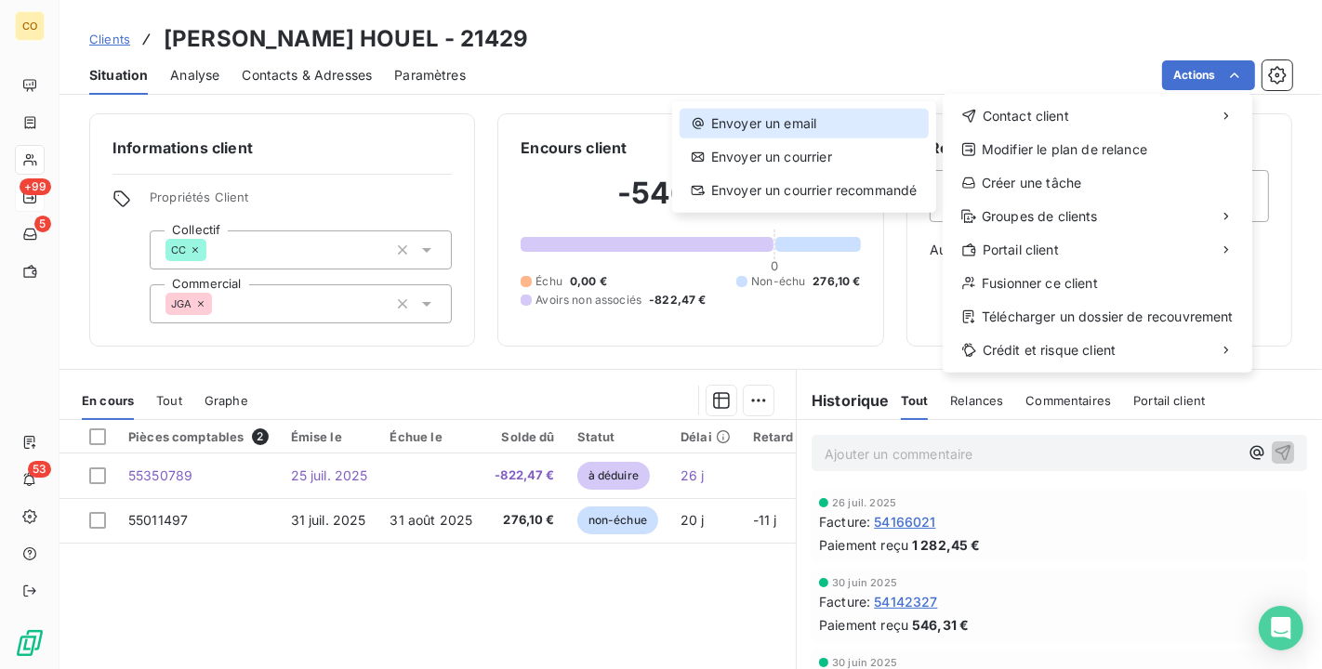
click at [847, 125] on div "Envoyer un email" at bounding box center [803, 124] width 249 height 30
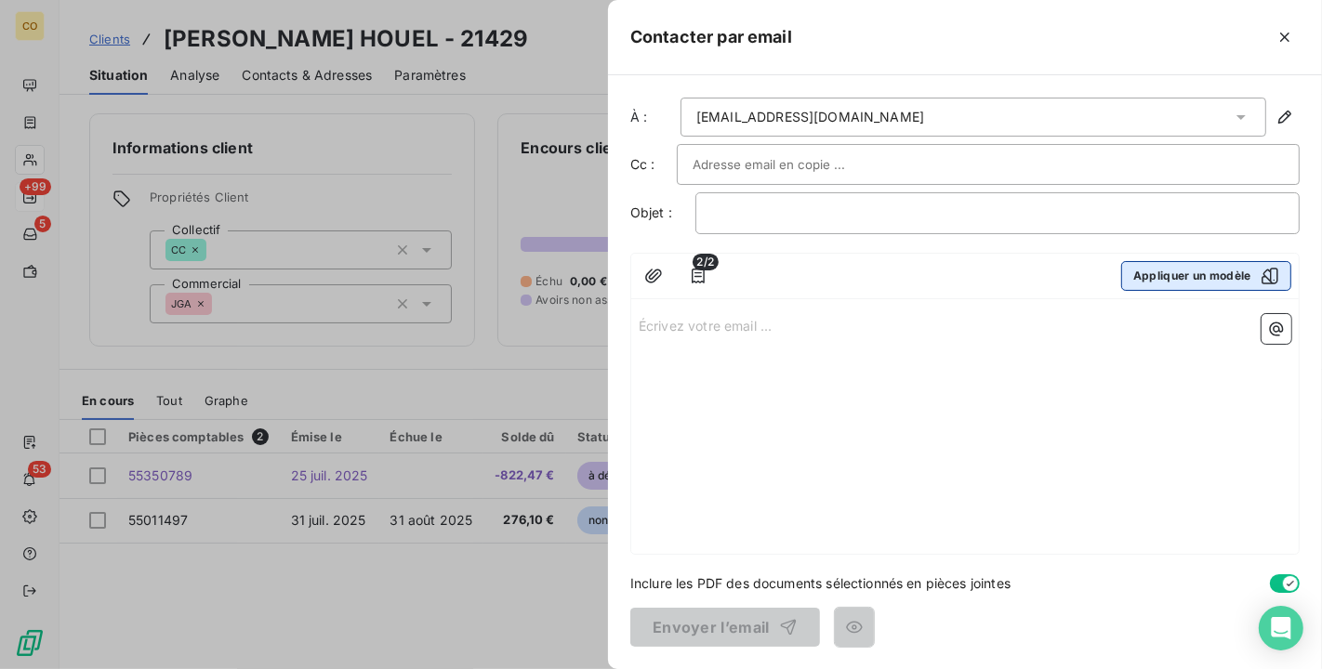
click at [1257, 273] on div "button" at bounding box center [1265, 276] width 28 height 19
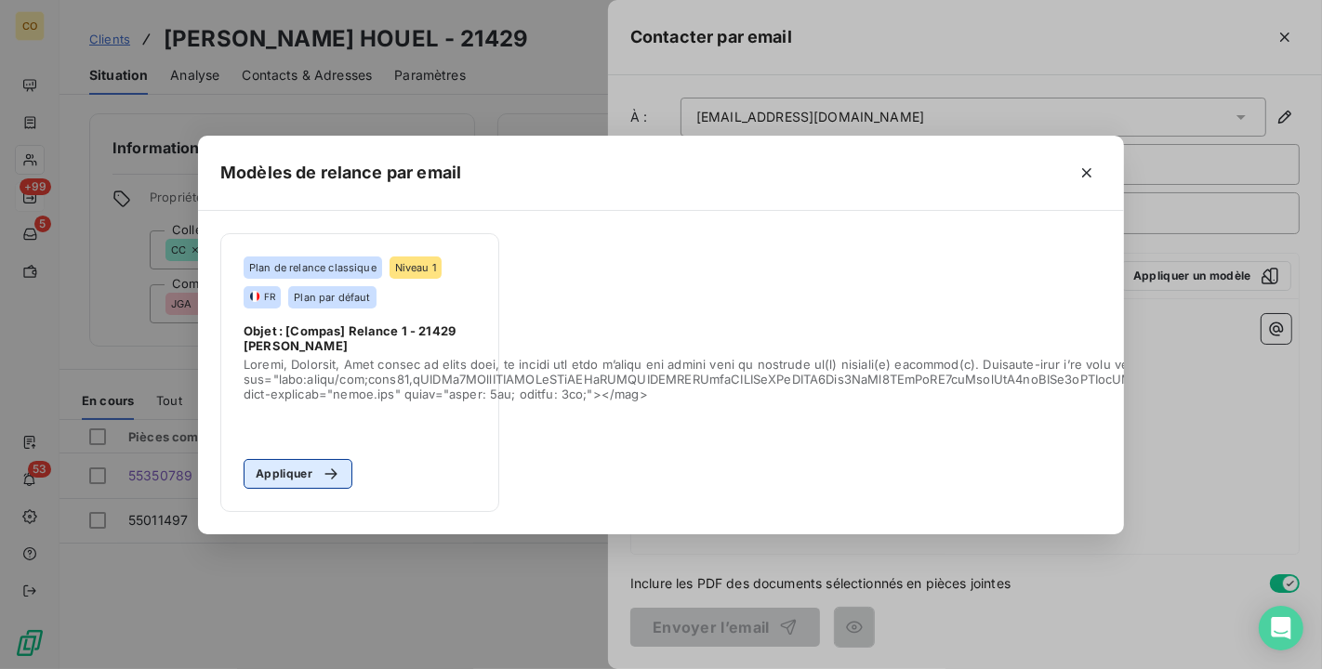
click at [337, 468] on icon "button" at bounding box center [331, 474] width 19 height 19
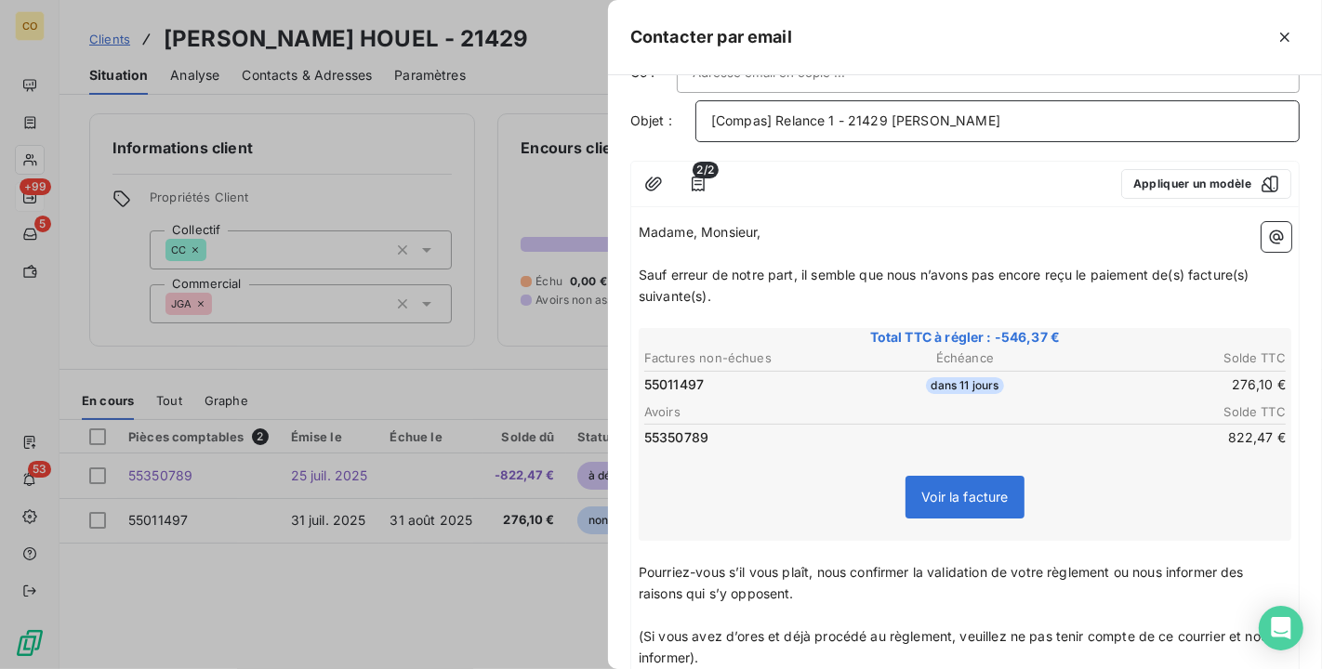
scroll to position [103, 0]
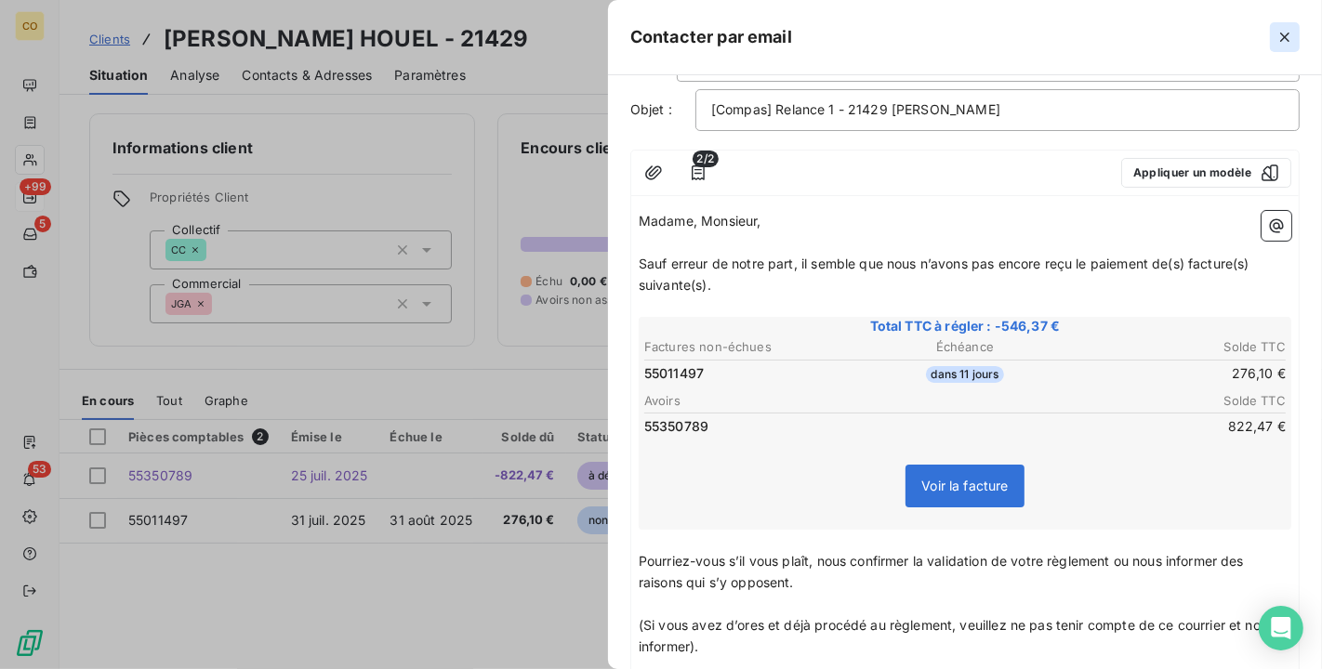
click at [1280, 50] on button "button" at bounding box center [1284, 37] width 30 height 30
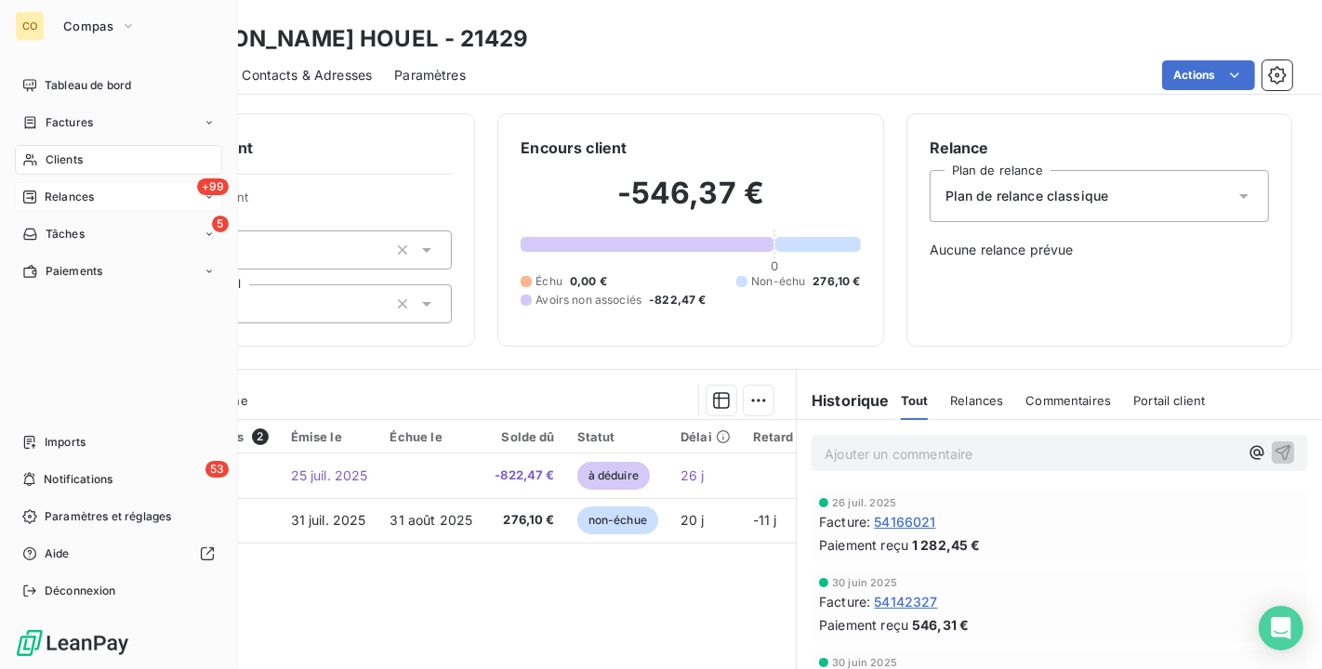
click at [20, 163] on div "Clients" at bounding box center [118, 160] width 207 height 30
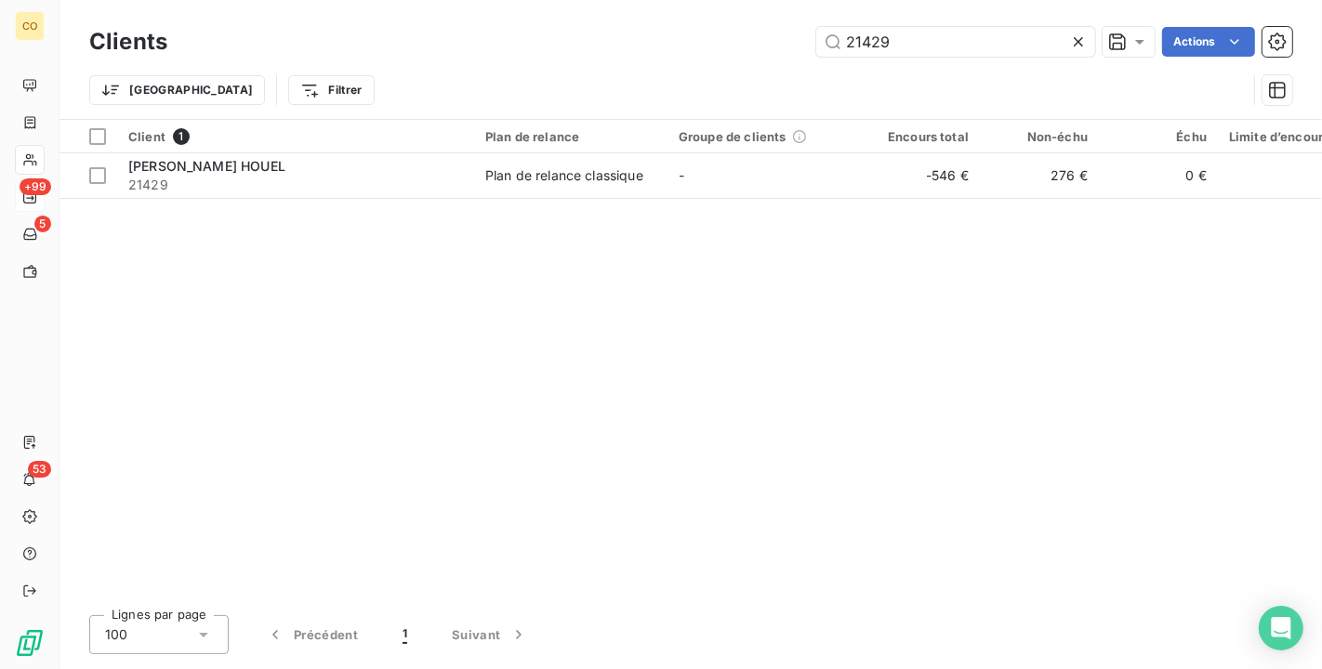
drag, startPoint x: 924, startPoint y: 47, endPoint x: 323, endPoint y: 19, distance: 601.0
click at [323, 19] on div "Clients 21429 Actions Trier Filtrer" at bounding box center [690, 59] width 1262 height 119
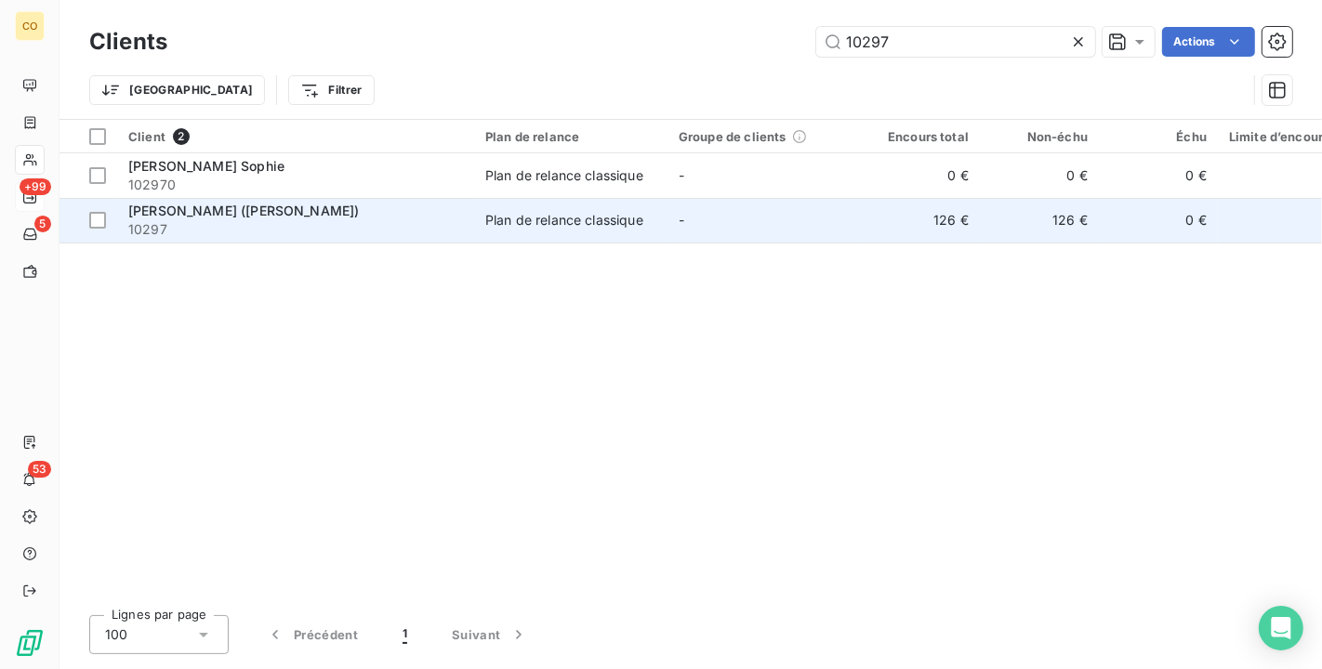
type input "10297"
click at [275, 225] on span "10297" at bounding box center [295, 229] width 335 height 19
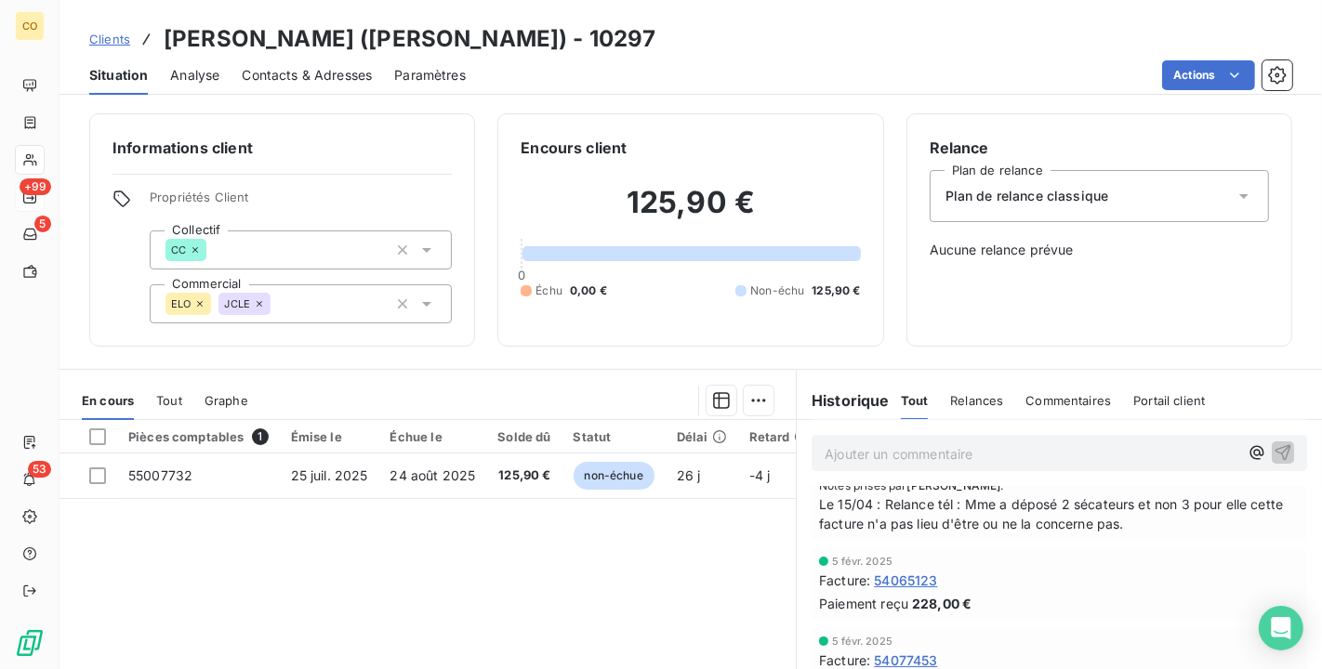
click at [301, 87] on div "Contacts & Adresses" at bounding box center [307, 75] width 130 height 39
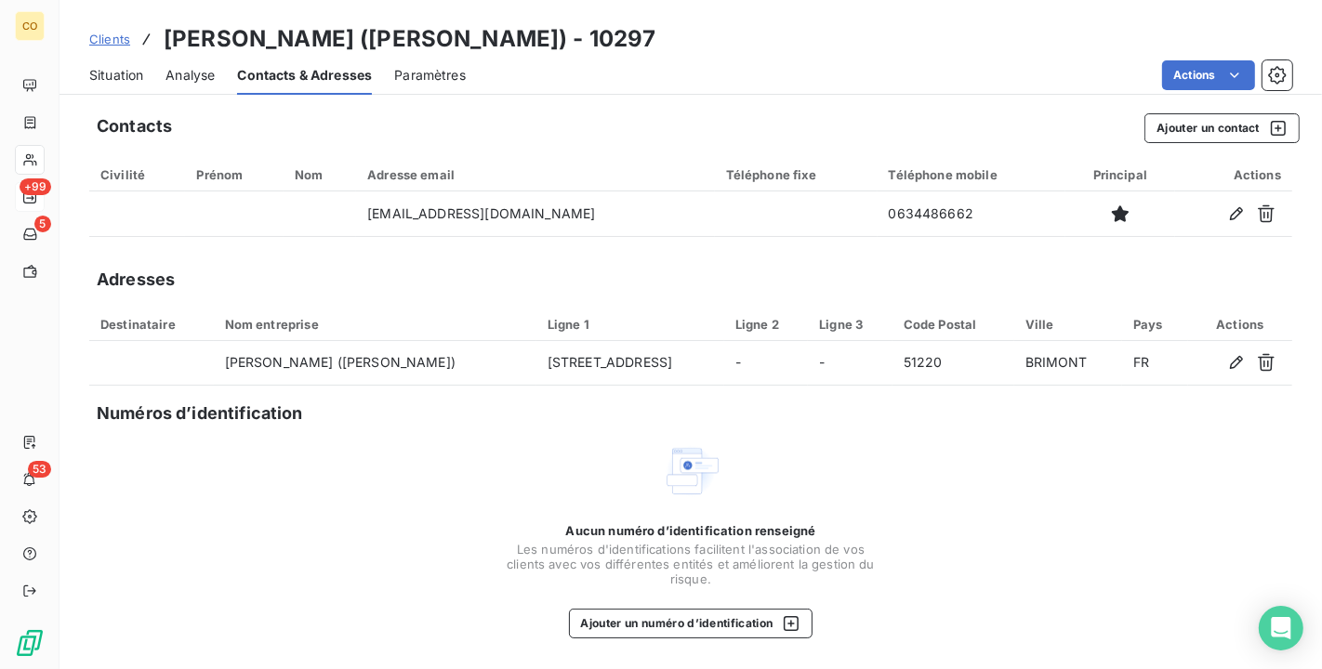
click at [112, 74] on span "Situation" at bounding box center [116, 75] width 54 height 19
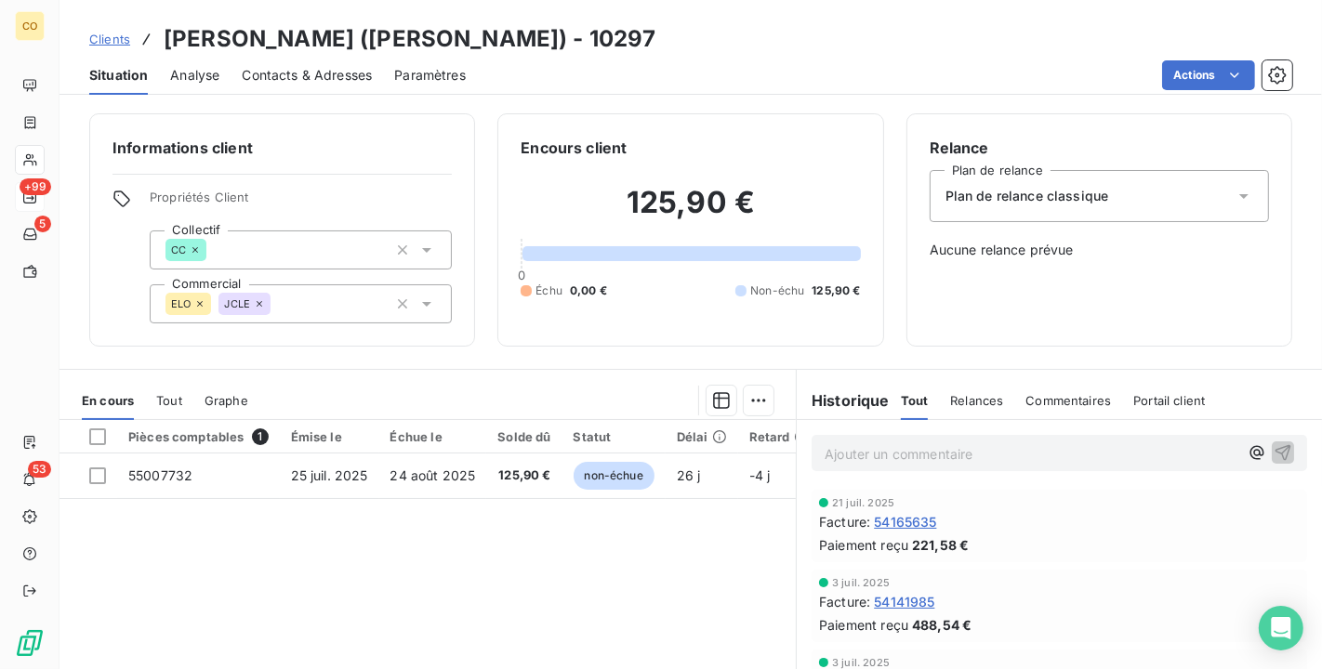
click at [164, 387] on div "Tout" at bounding box center [169, 400] width 26 height 39
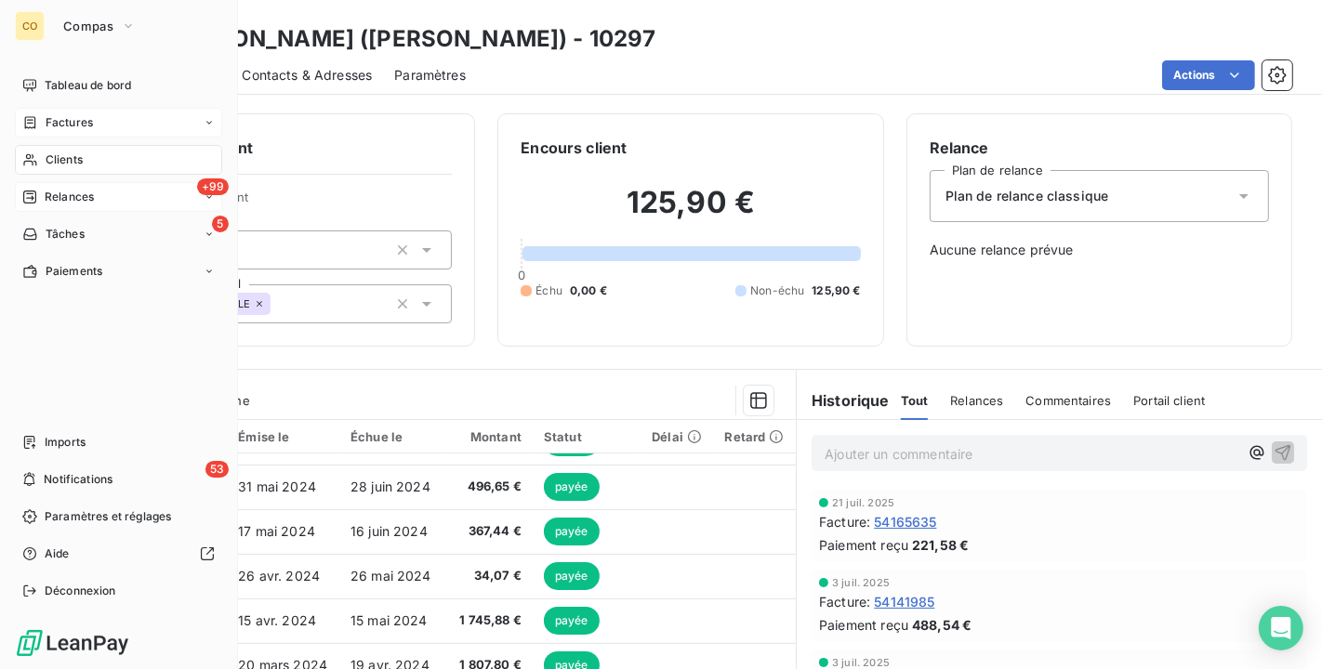
click at [63, 121] on span "Factures" at bounding box center [69, 122] width 47 height 17
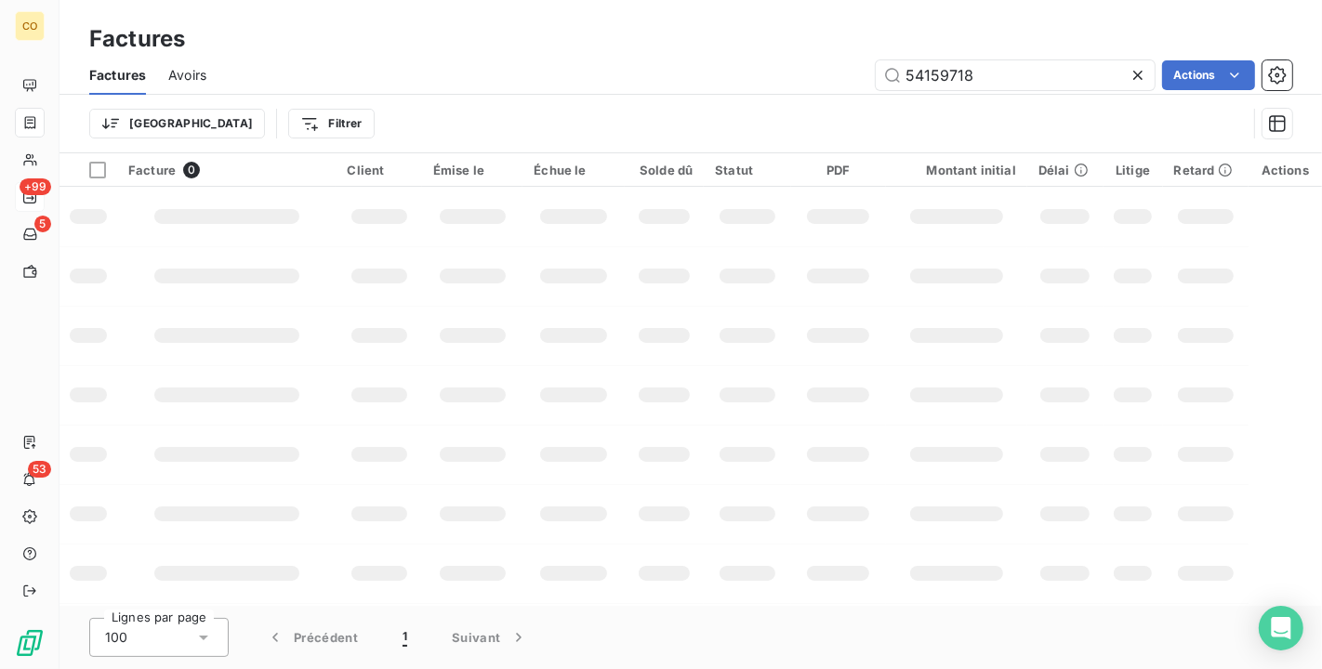
drag, startPoint x: 984, startPoint y: 69, endPoint x: 571, endPoint y: 26, distance: 415.8
click at [571, 26] on div "Factures Factures Avoirs 54159718 Actions Trier Filtrer" at bounding box center [690, 76] width 1262 height 153
type input "54056619"
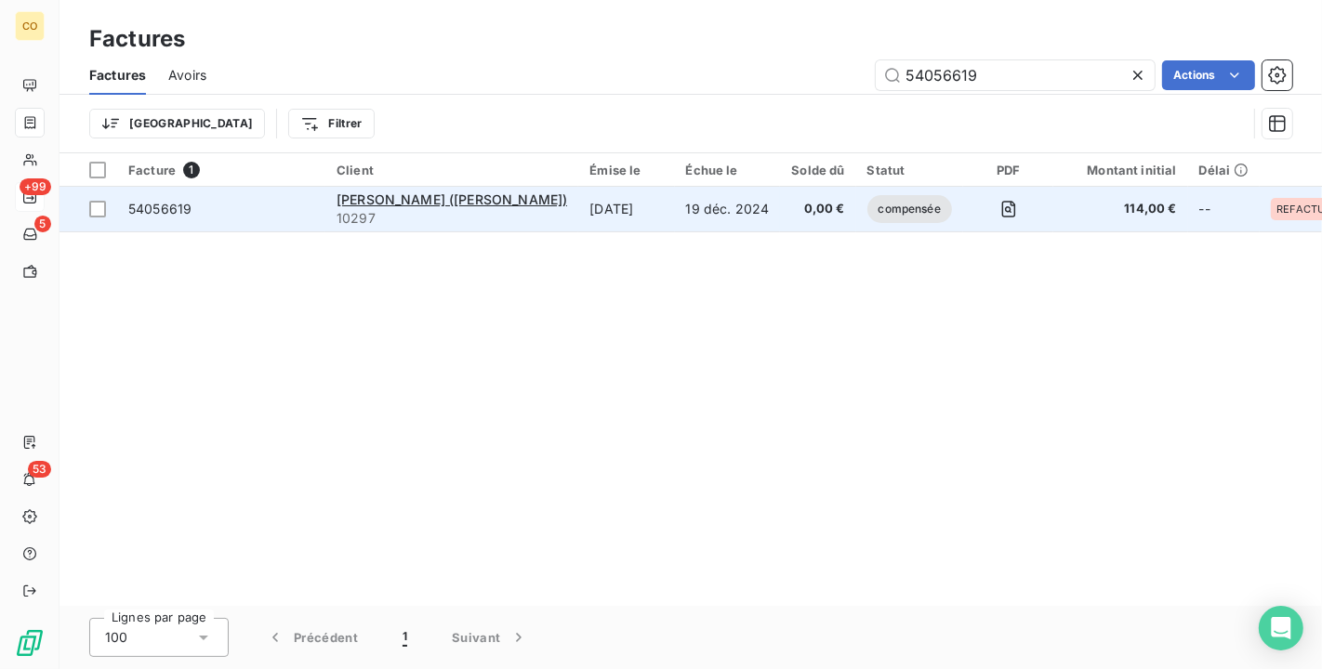
click at [191, 204] on span "54056619" at bounding box center [221, 209] width 186 height 19
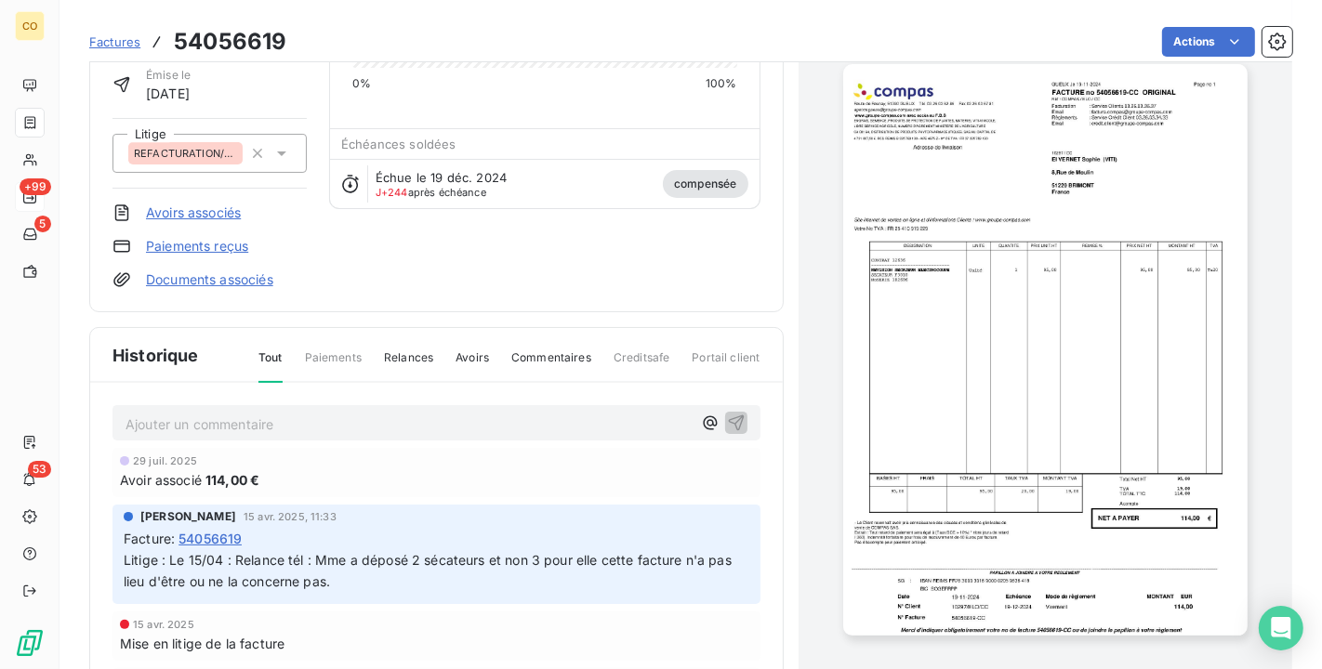
scroll to position [206, 0]
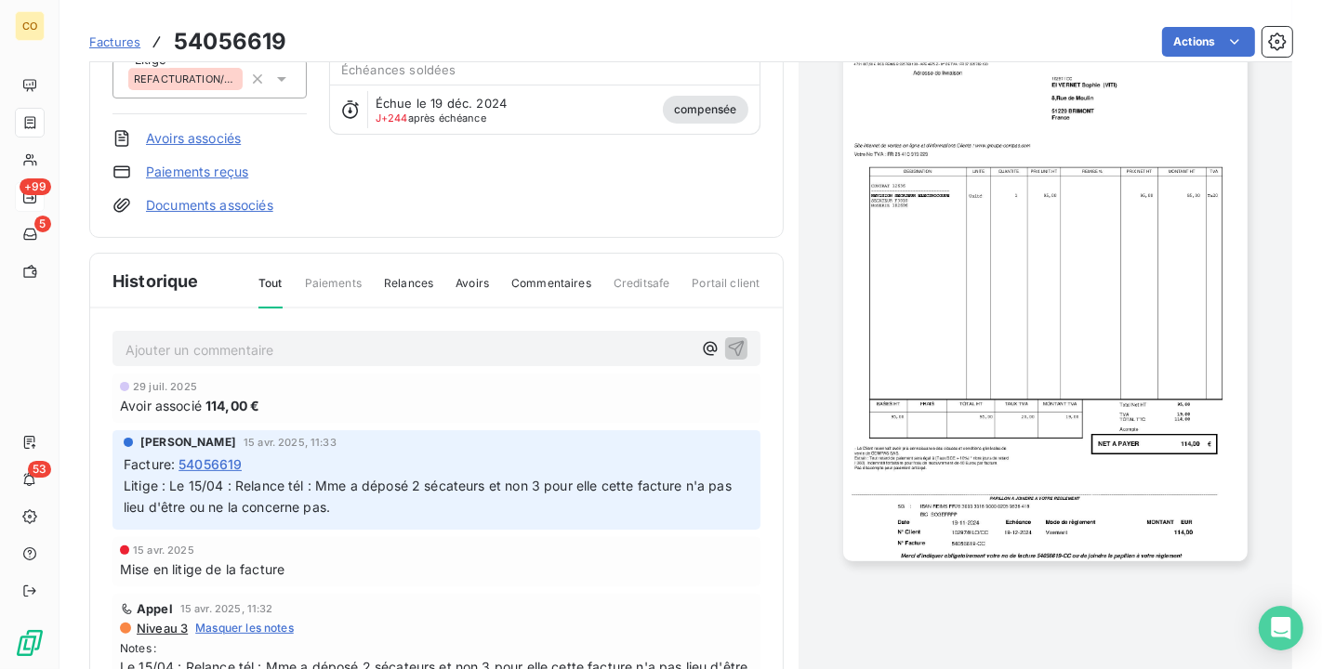
click at [1075, 363] on img "button" at bounding box center [1045, 276] width 404 height 572
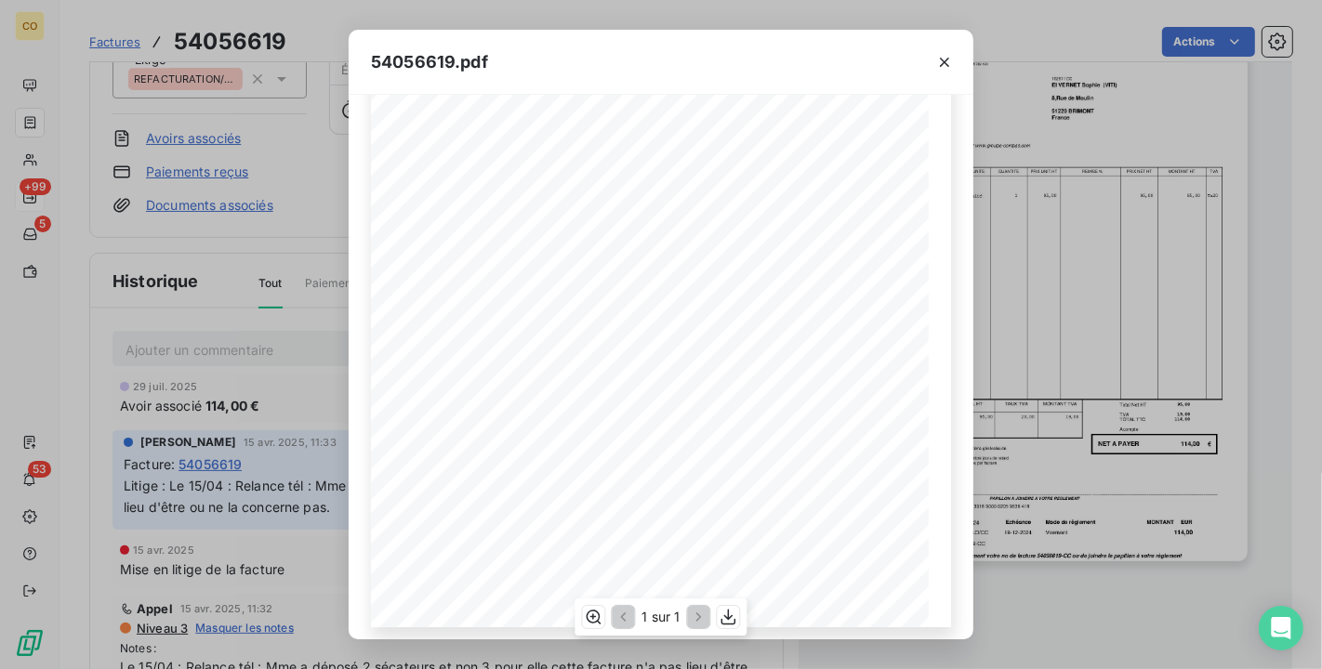
scroll to position [288, 0]
click at [734, 616] on icon "button" at bounding box center [728, 617] width 19 height 19
click at [935, 59] on icon "button" at bounding box center [944, 62] width 19 height 19
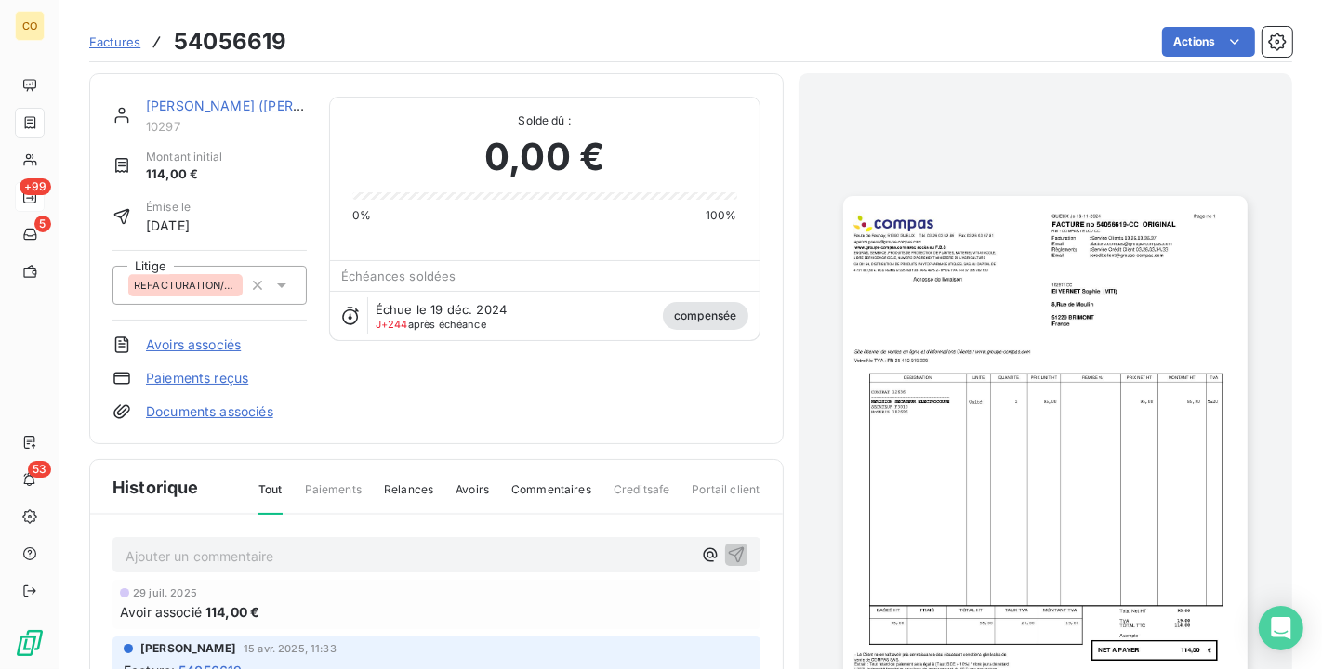
scroll to position [0, 0]
click at [201, 97] on link "[PERSON_NAME] ([PERSON_NAME])" at bounding box center [261, 105] width 230 height 16
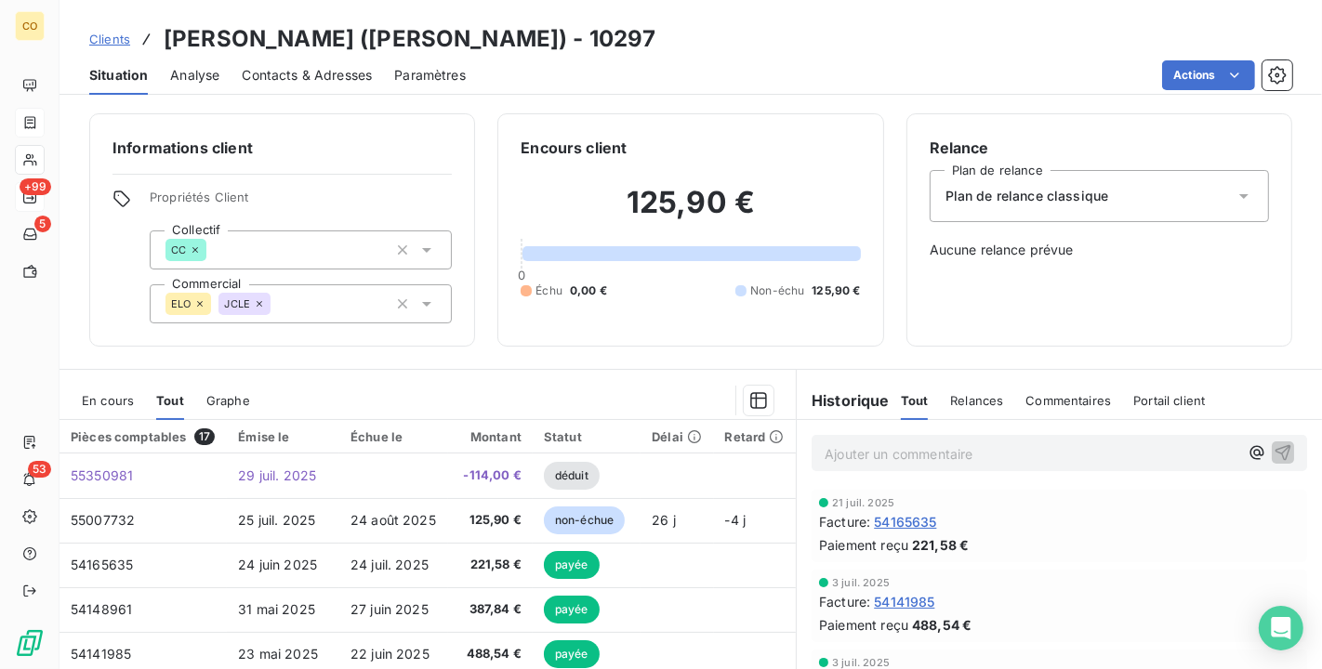
click at [112, 401] on span "En cours" at bounding box center [108, 400] width 52 height 15
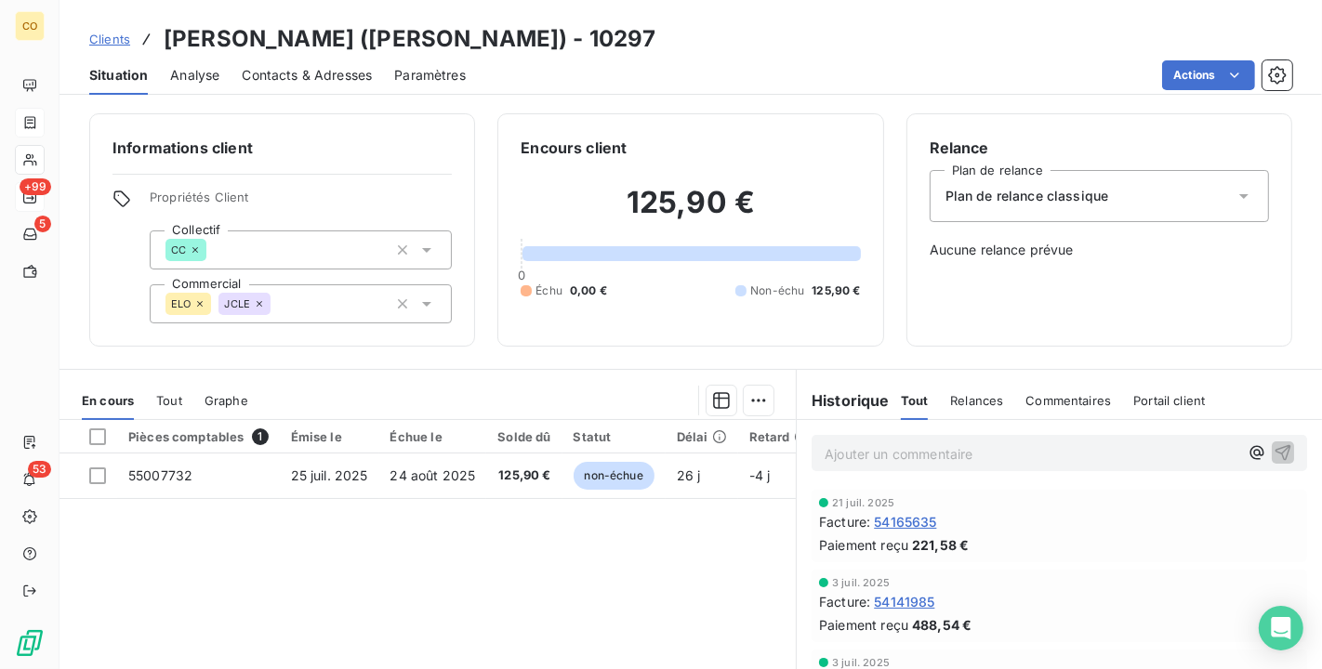
click at [171, 404] on span "Tout" at bounding box center [169, 400] width 26 height 15
